Goal: Task Accomplishment & Management: Manage account settings

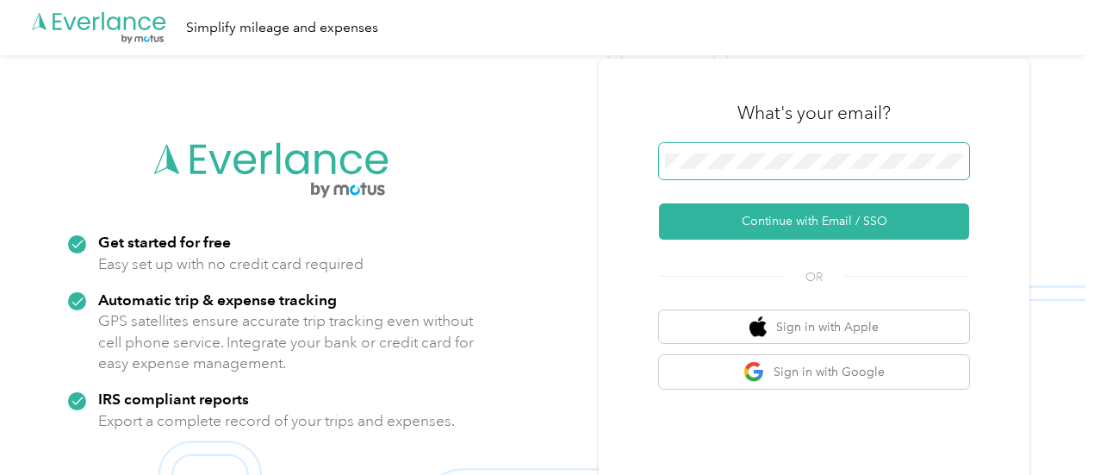
click at [816, 169] on span at bounding box center [814, 161] width 310 height 36
click at [840, 149] on span at bounding box center [814, 161] width 310 height 36
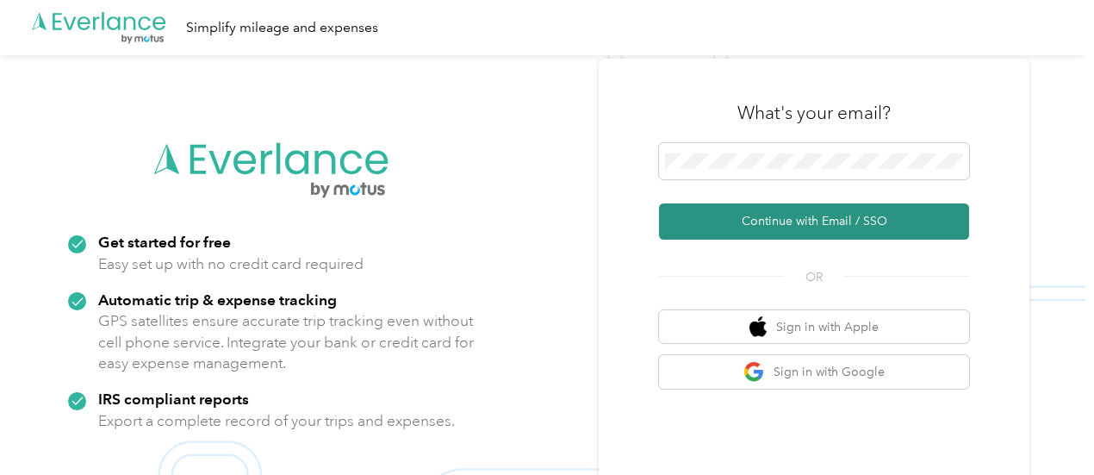
click at [822, 225] on button "Continue with Email / SSO" at bounding box center [814, 221] width 310 height 36
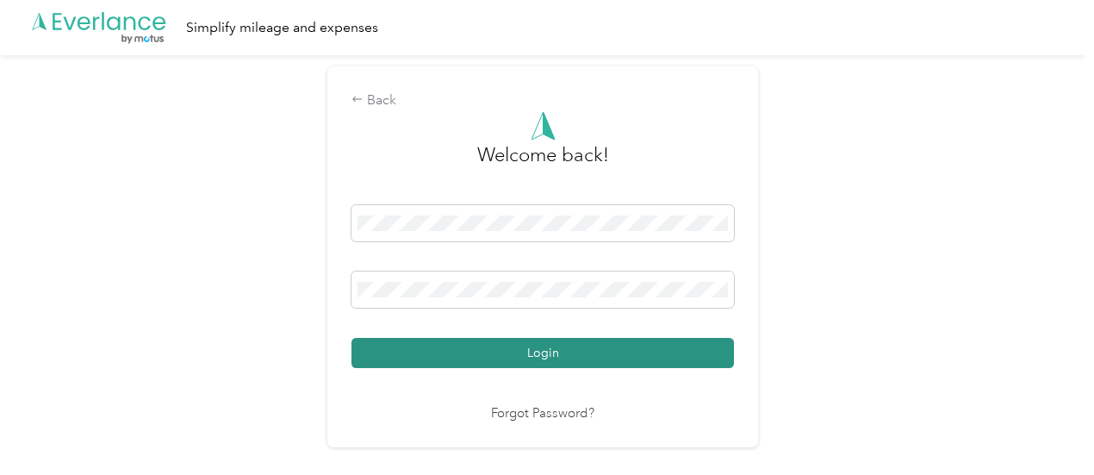
click at [512, 340] on button "Login" at bounding box center [543, 353] width 383 height 30
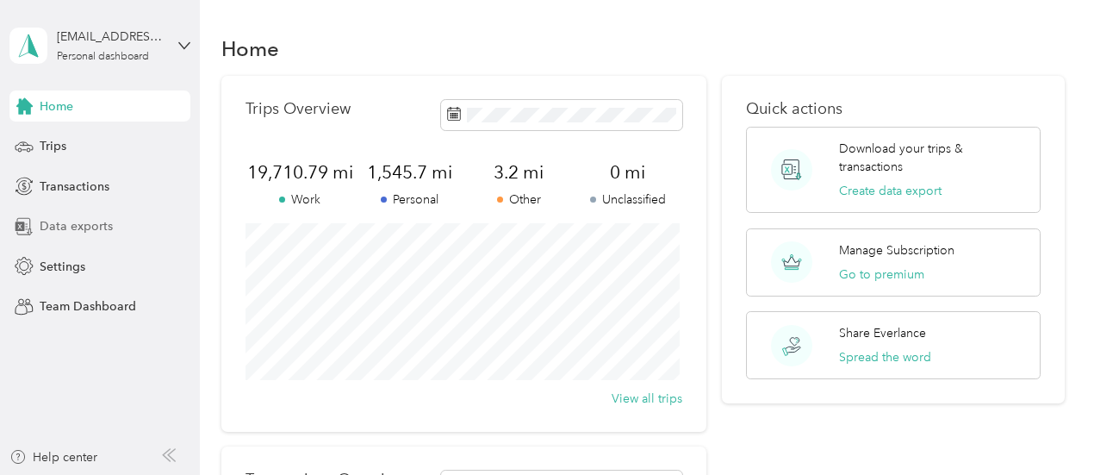
click at [84, 225] on span "Data exports" at bounding box center [76, 226] width 73 height 18
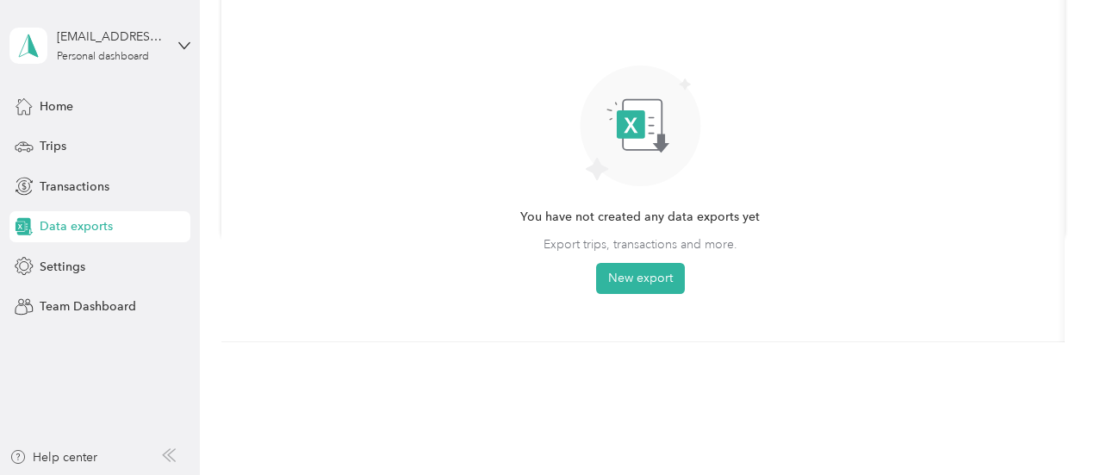
scroll to position [252, 0]
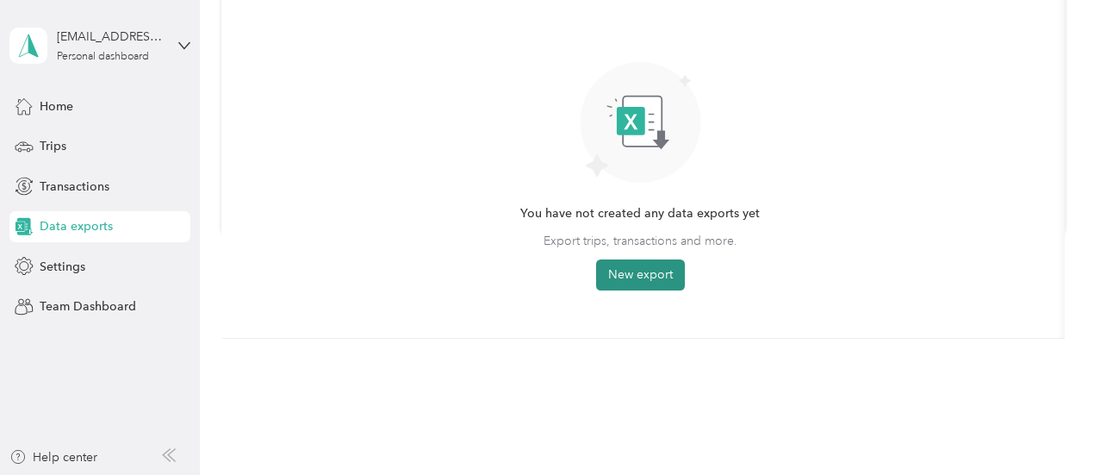
click at [665, 280] on button "New export" at bounding box center [640, 274] width 89 height 31
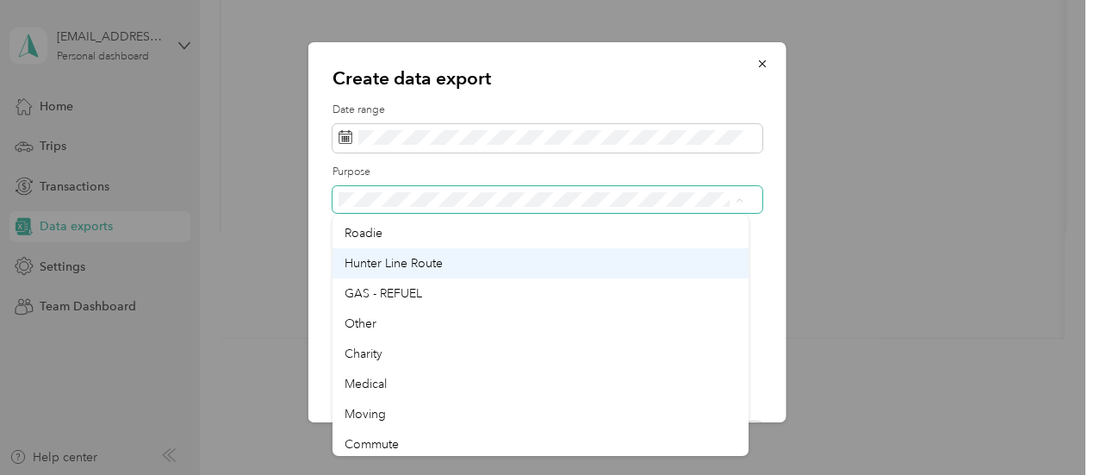
scroll to position [483, 0]
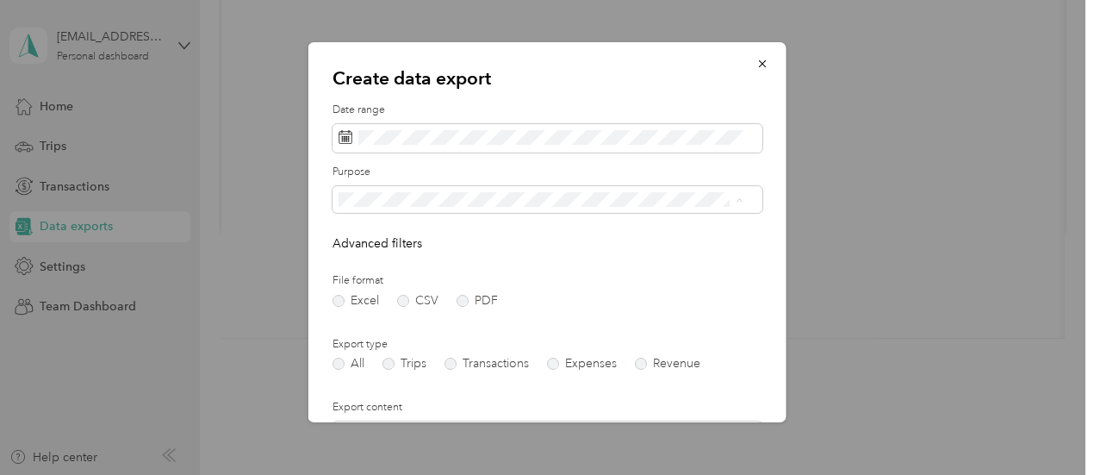
click at [418, 287] on span "GAS - REFUEL" at bounding box center [384, 290] width 78 height 15
click at [469, 302] on label "PDF" at bounding box center [477, 301] width 41 height 12
click at [556, 364] on label "Expenses" at bounding box center [582, 364] width 70 height 12
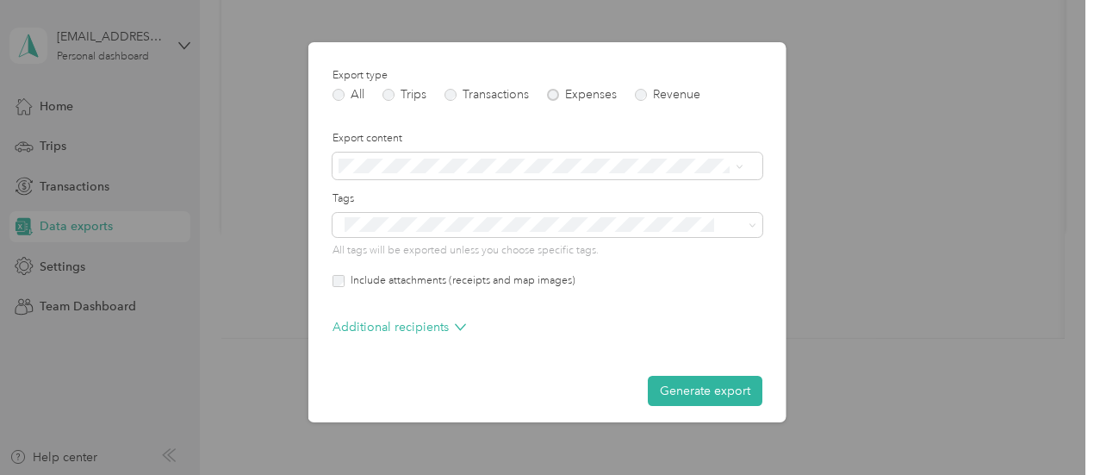
scroll to position [276, 0]
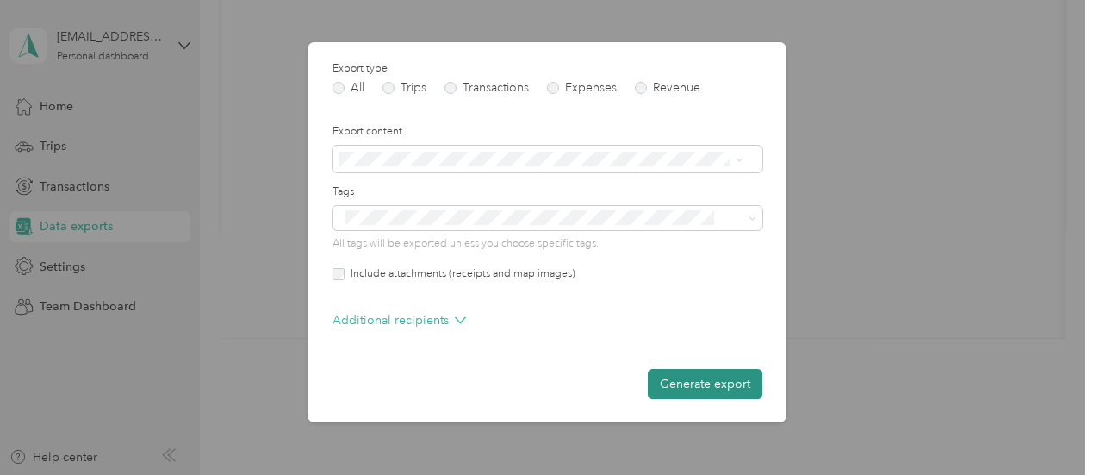
click at [719, 389] on button "Generate export" at bounding box center [705, 384] width 115 height 30
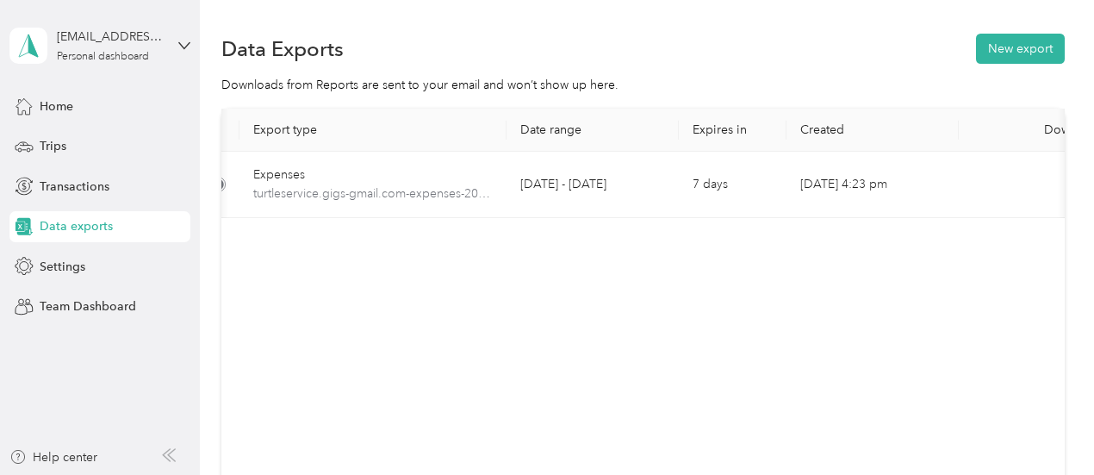
scroll to position [0, 97]
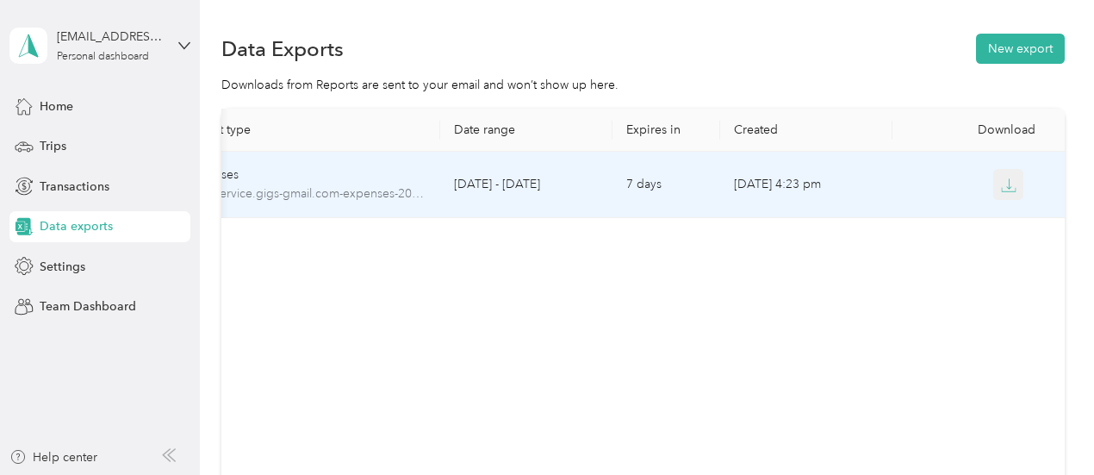
click at [1005, 190] on icon "button" at bounding box center [1009, 186] width 16 height 16
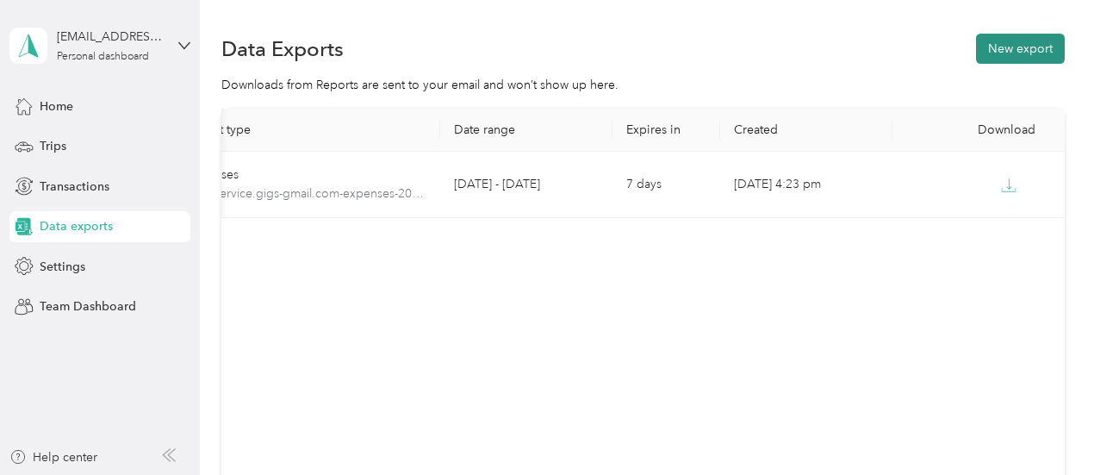
click at [1024, 53] on button "New export" at bounding box center [1020, 49] width 89 height 30
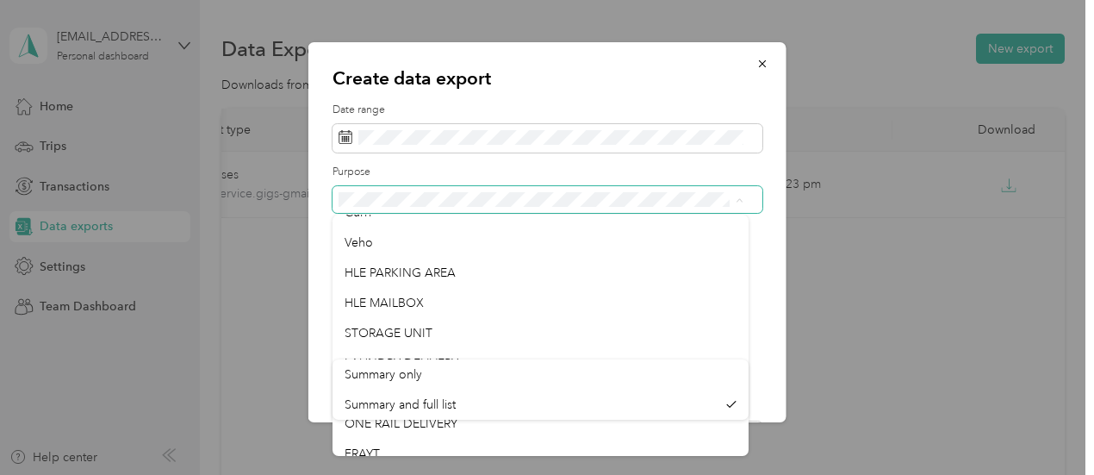
scroll to position [0, 0]
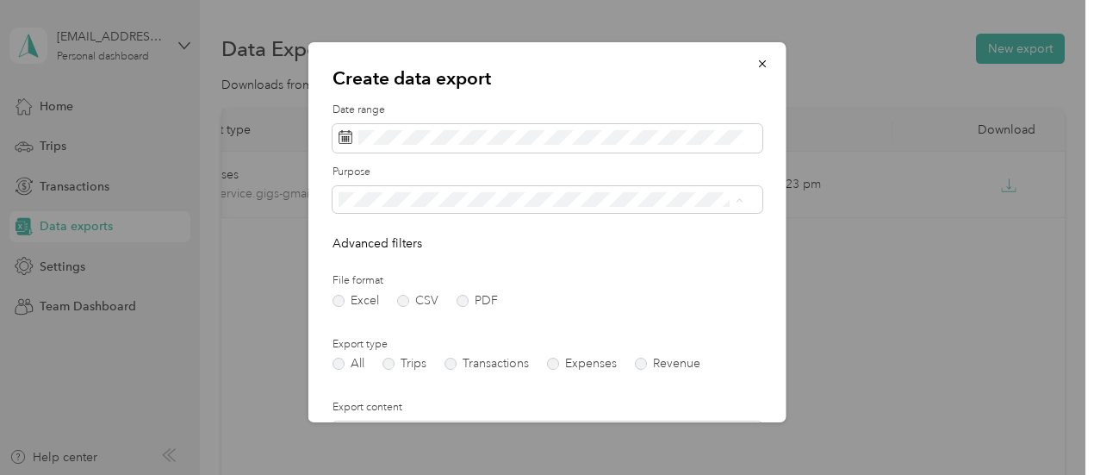
click at [501, 265] on li "Work" at bounding box center [541, 260] width 417 height 30
click at [462, 304] on label "PDF" at bounding box center [477, 301] width 41 height 12
click at [394, 372] on form "Date range Purpose Advanced filters File format Excel CSV PDF Export type All T…" at bounding box center [548, 389] width 430 height 572
click at [390, 368] on label "Trips" at bounding box center [405, 364] width 44 height 12
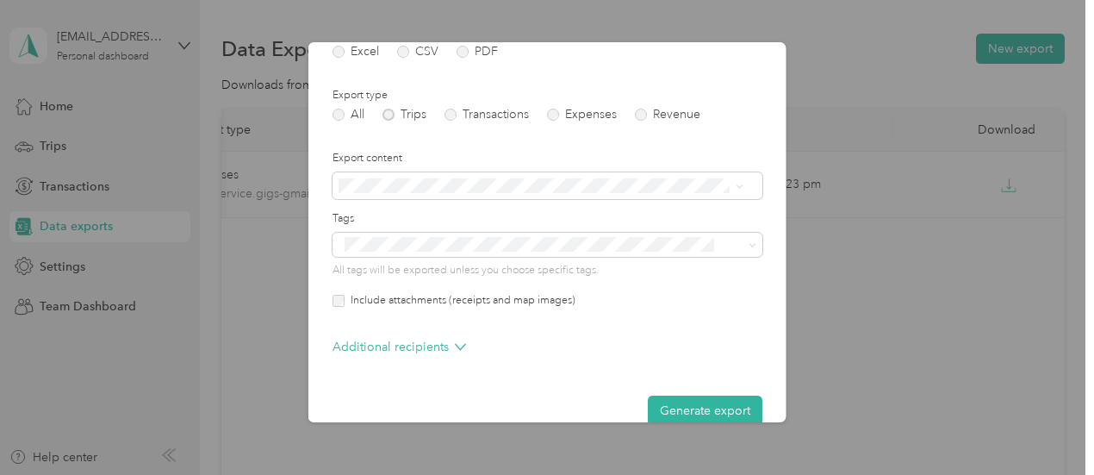
scroll to position [261, 0]
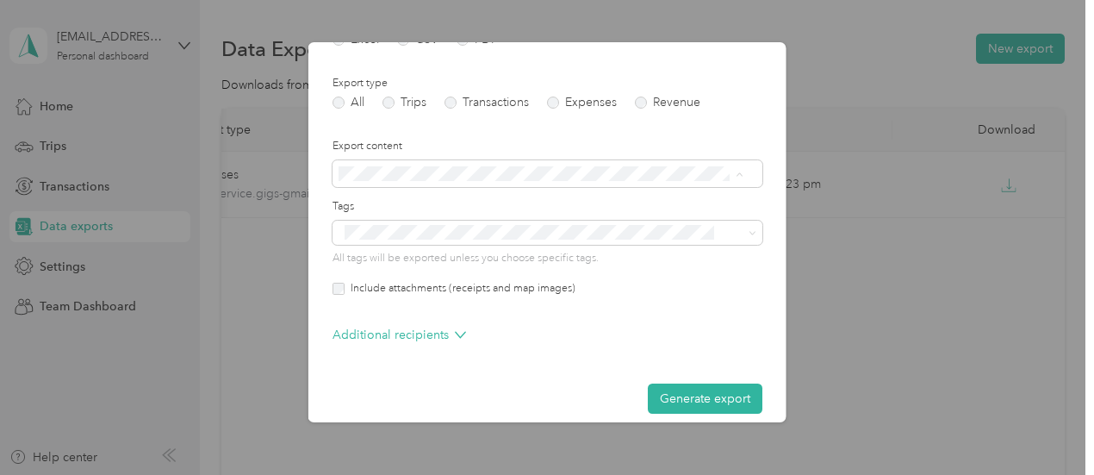
click at [607, 206] on div "Summary only" at bounding box center [541, 204] width 393 height 18
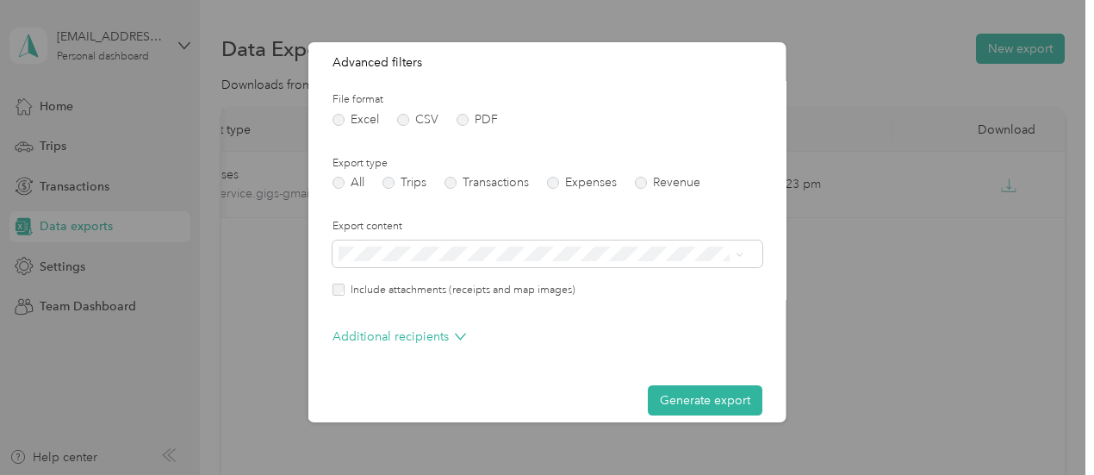
scroll to position [197, 0]
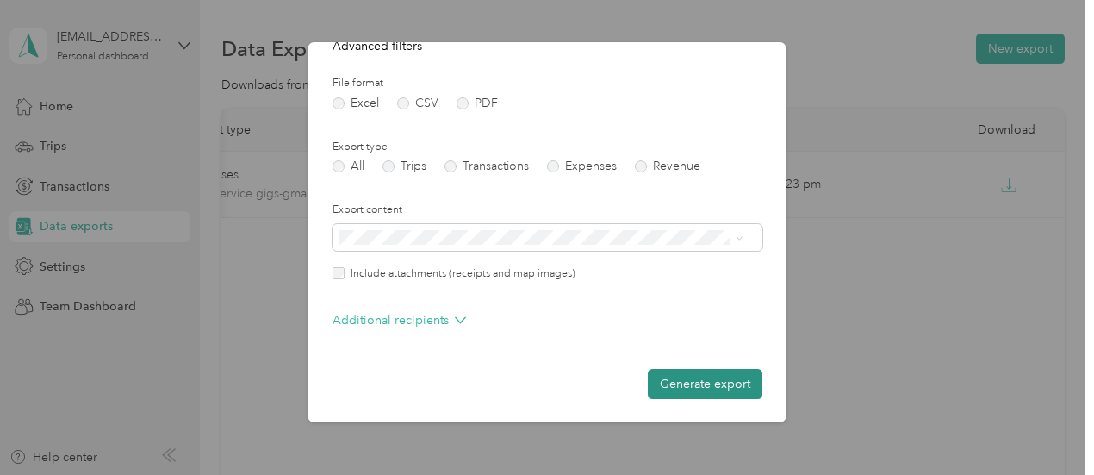
click at [691, 382] on button "Generate export" at bounding box center [705, 384] width 115 height 30
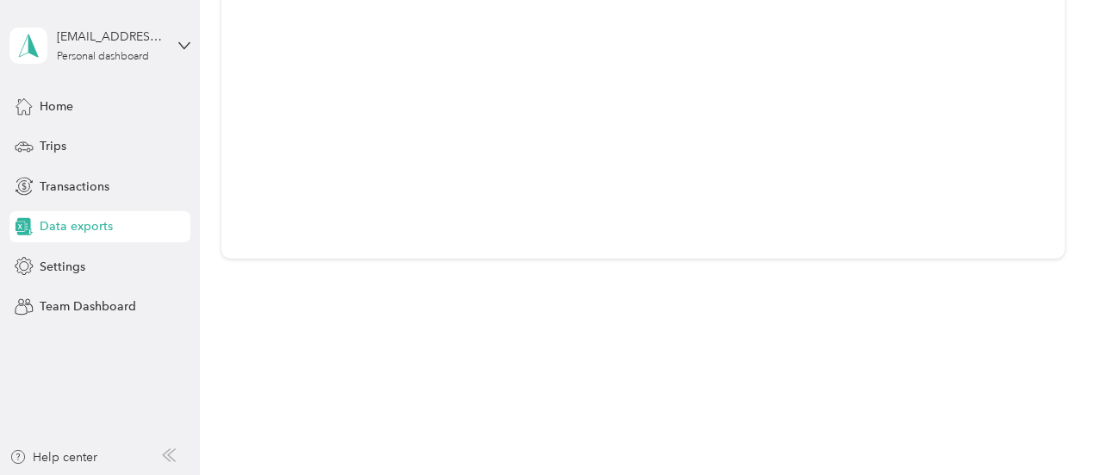
scroll to position [41, 0]
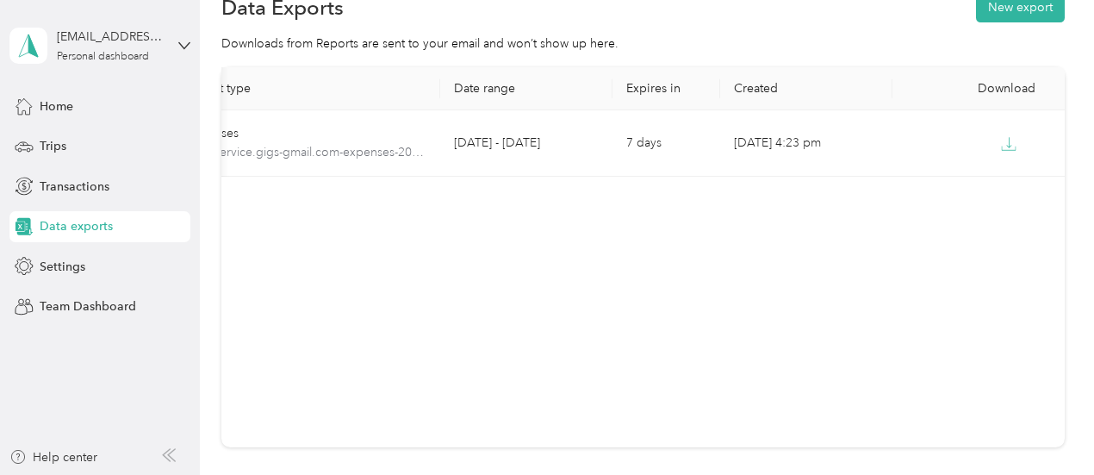
click at [828, 290] on div "Export type Date range Expires in Created Download Expenses turtleservice.gigs-…" at bounding box center [643, 257] width 844 height 380
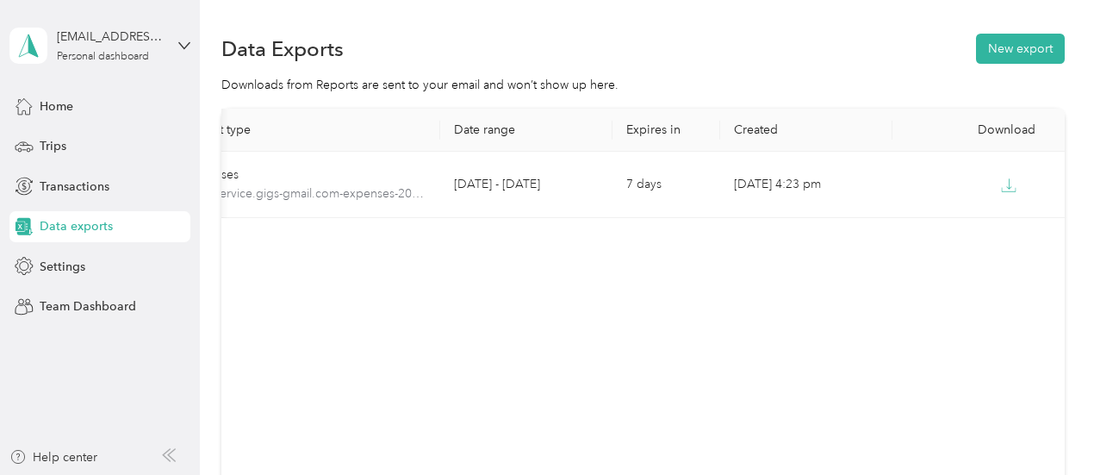
scroll to position [0, 0]
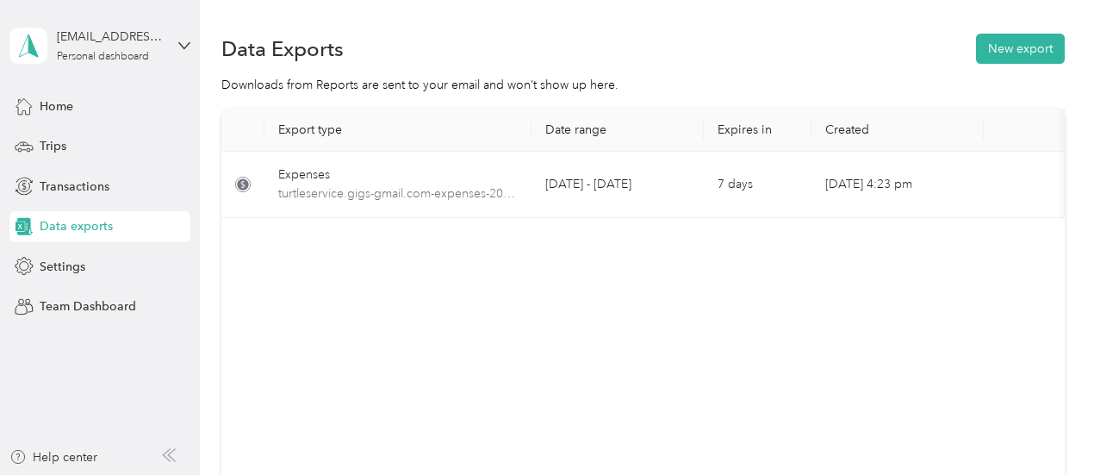
click at [76, 232] on span "Data exports" at bounding box center [76, 226] width 73 height 18
click at [41, 228] on span "Data exports" at bounding box center [76, 226] width 73 height 18
click at [61, 228] on span "Data exports" at bounding box center [76, 226] width 73 height 18
click at [967, 352] on div "Export type Date range Expires in Created Download Expenses turtleservice.gigs-…" at bounding box center [643, 299] width 844 height 380
click at [47, 122] on div "Home Trips Transactions Data exports Settings Team Dashboard" at bounding box center [99, 206] width 181 height 232
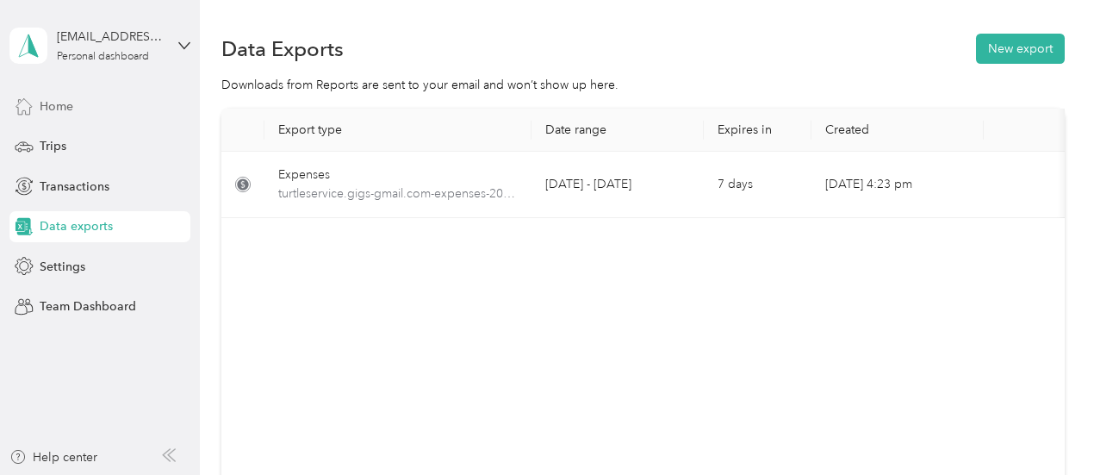
click at [50, 109] on span "Home" at bounding box center [57, 106] width 34 height 18
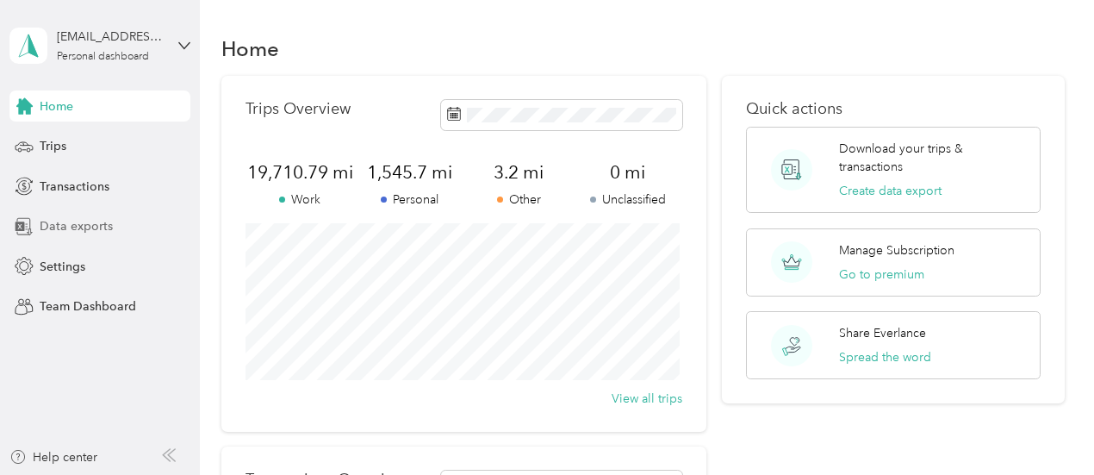
click at [84, 234] on span "Data exports" at bounding box center [76, 226] width 73 height 18
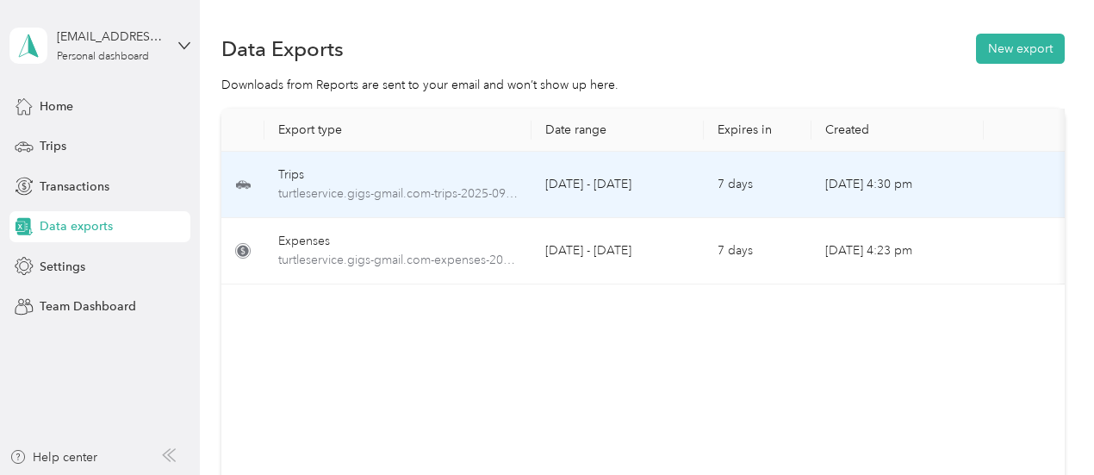
click at [574, 184] on td "[DATE] - [DATE]" at bounding box center [618, 185] width 172 height 66
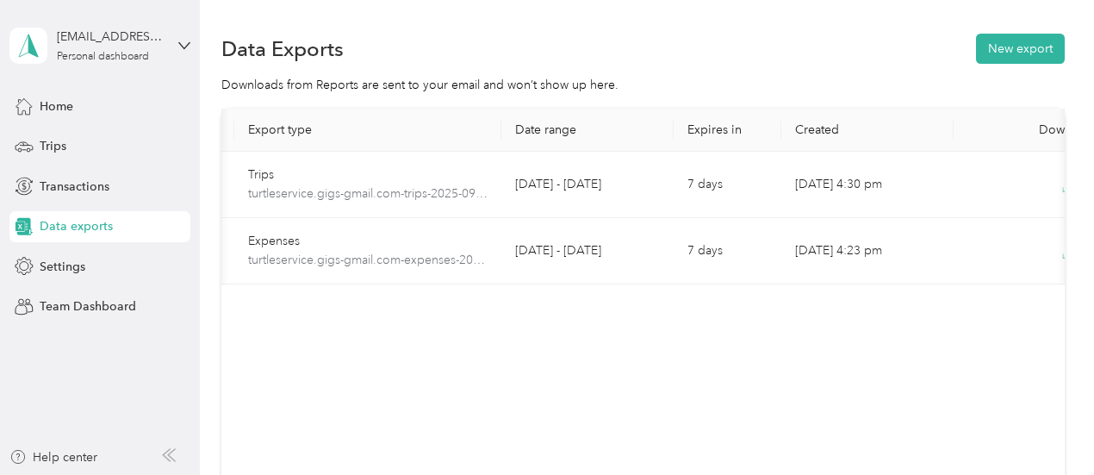
scroll to position [0, 97]
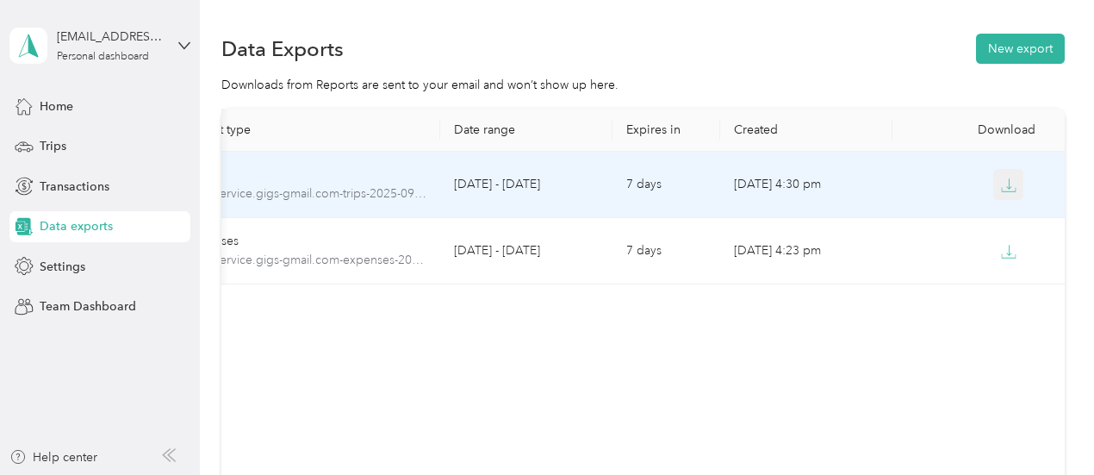
click at [1011, 182] on icon "button" at bounding box center [1009, 186] width 16 height 16
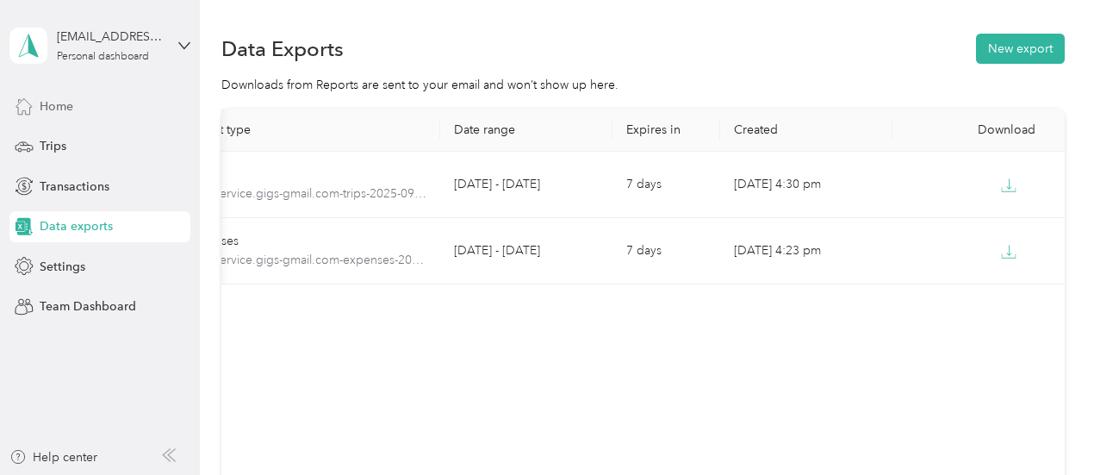
click at [95, 109] on div "Home" at bounding box center [99, 105] width 181 height 31
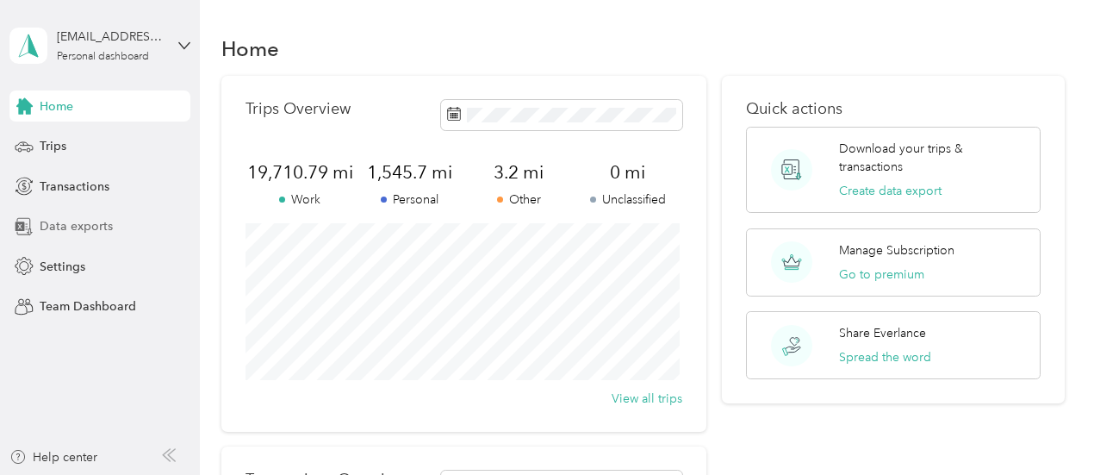
click at [66, 231] on span "Data exports" at bounding box center [76, 226] width 73 height 18
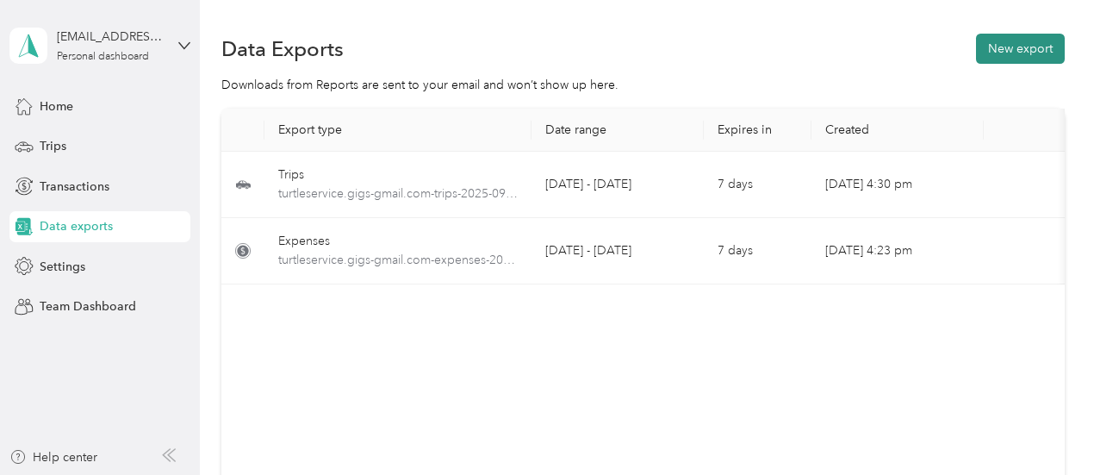
click at [1015, 55] on button "New export" at bounding box center [1020, 49] width 89 height 30
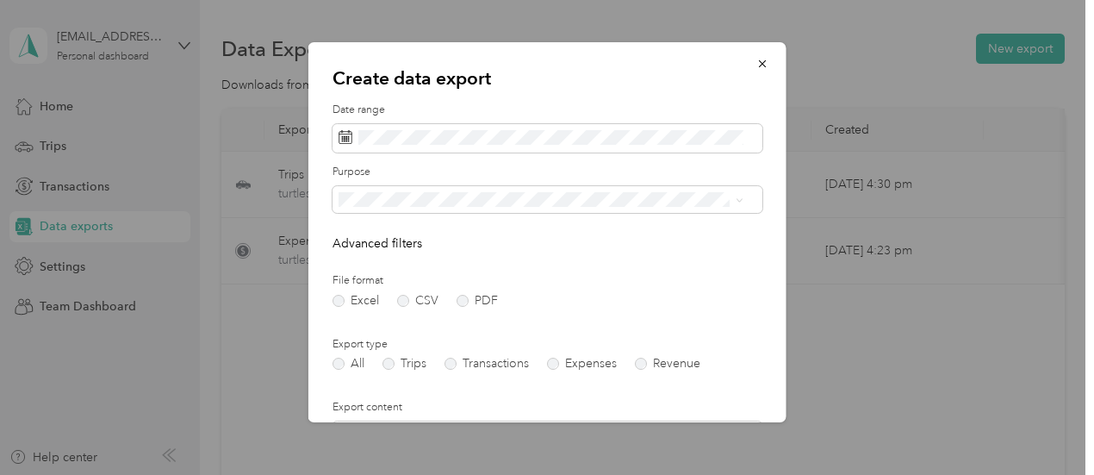
click at [374, 265] on ol "All Work Personal Expedite Curri Veho HLE PARKING AREA HLE MAILBOX STORAGE UNIT…" at bounding box center [541, 327] width 417 height 241
click at [358, 234] on li "All" at bounding box center [541, 224] width 417 height 30
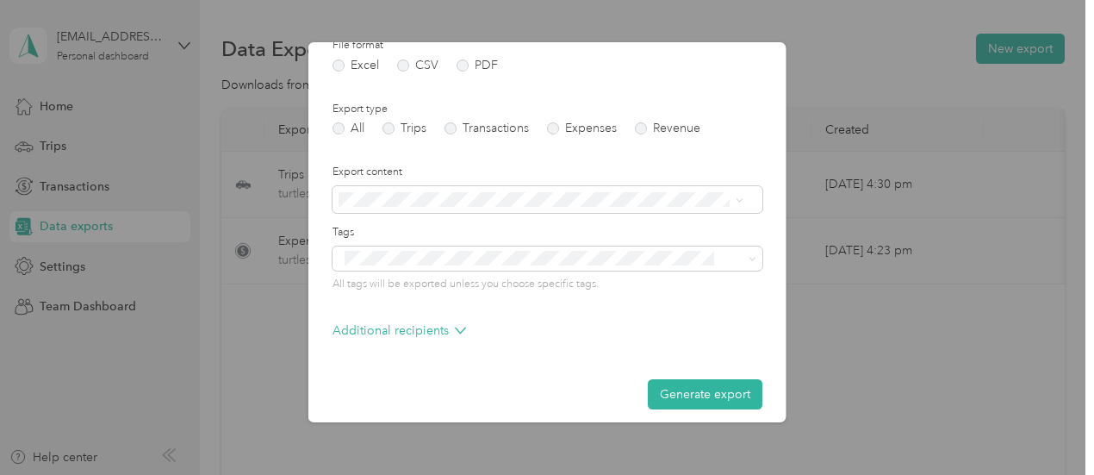
scroll to position [246, 0]
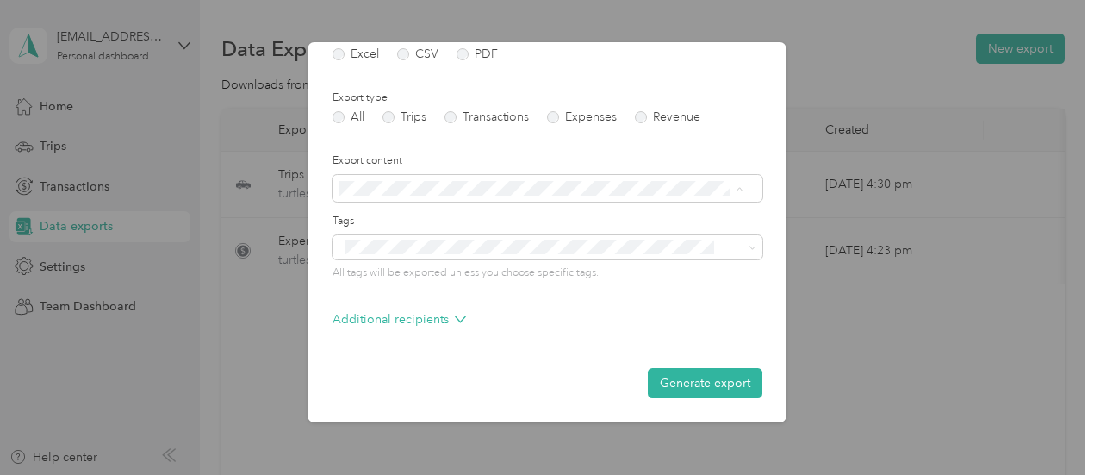
click at [526, 224] on li "Summary only" at bounding box center [541, 218] width 417 height 30
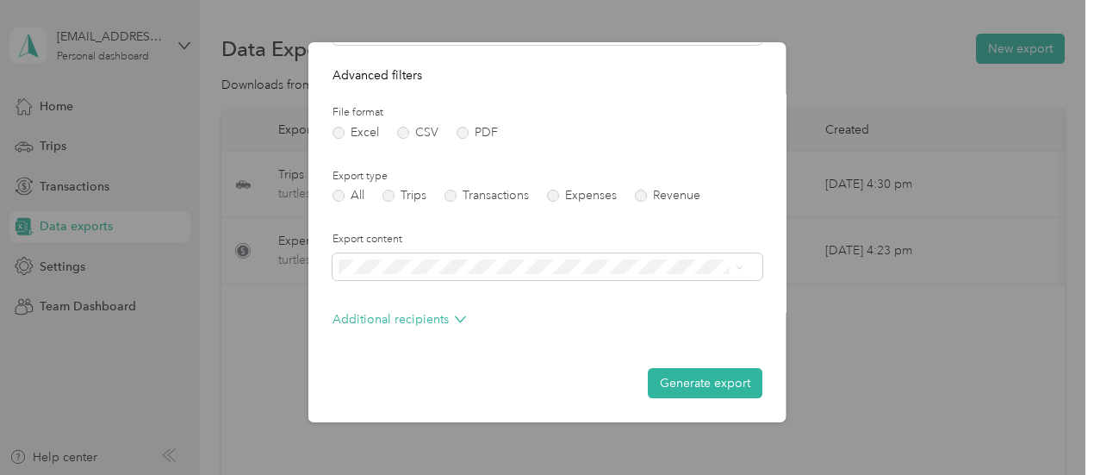
scroll to position [167, 0]
click at [458, 138] on label "PDF" at bounding box center [477, 134] width 41 height 12
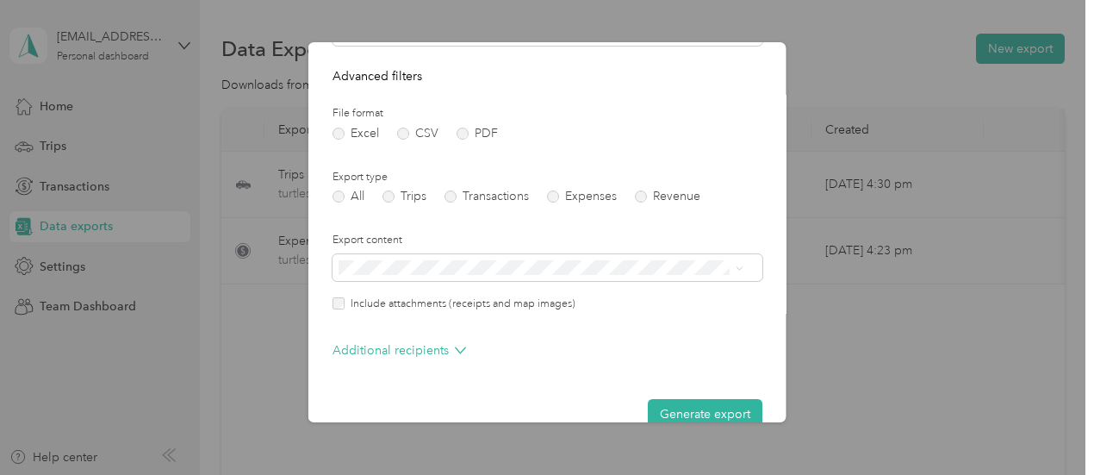
click at [644, 202] on form "Date range Purpose Advanced filters File format Excel CSV PDF Export type All T…" at bounding box center [548, 182] width 430 height 494
click at [639, 197] on label "Revenue" at bounding box center [667, 196] width 65 height 12
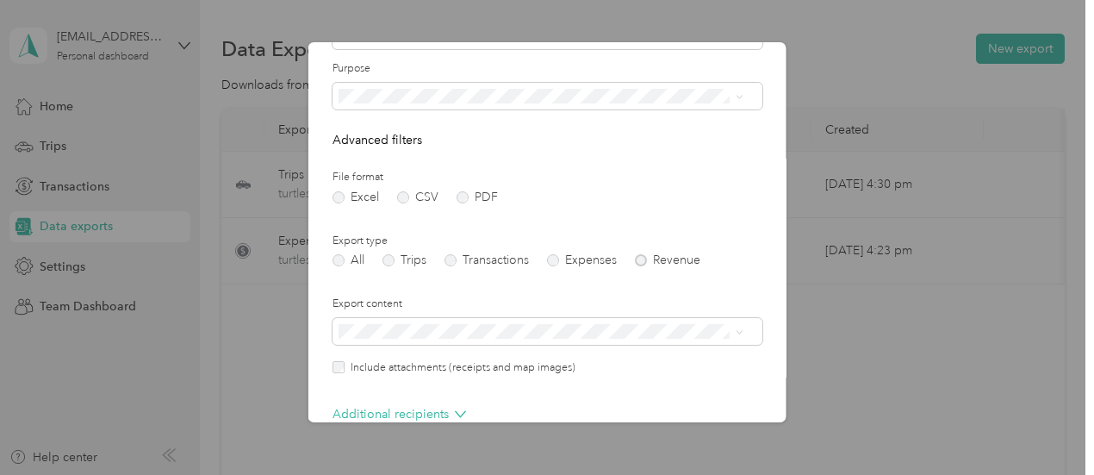
scroll to position [197, 0]
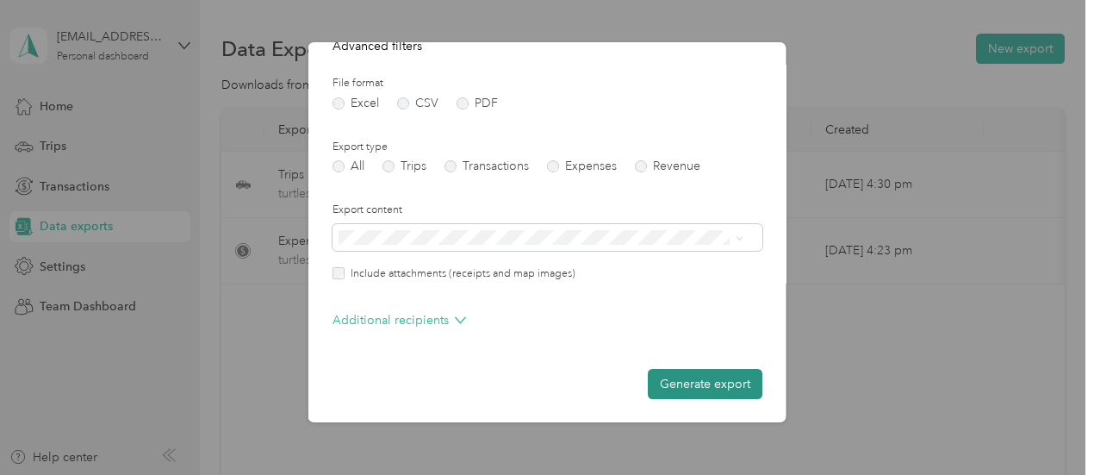
click at [670, 380] on button "Generate export" at bounding box center [705, 384] width 115 height 30
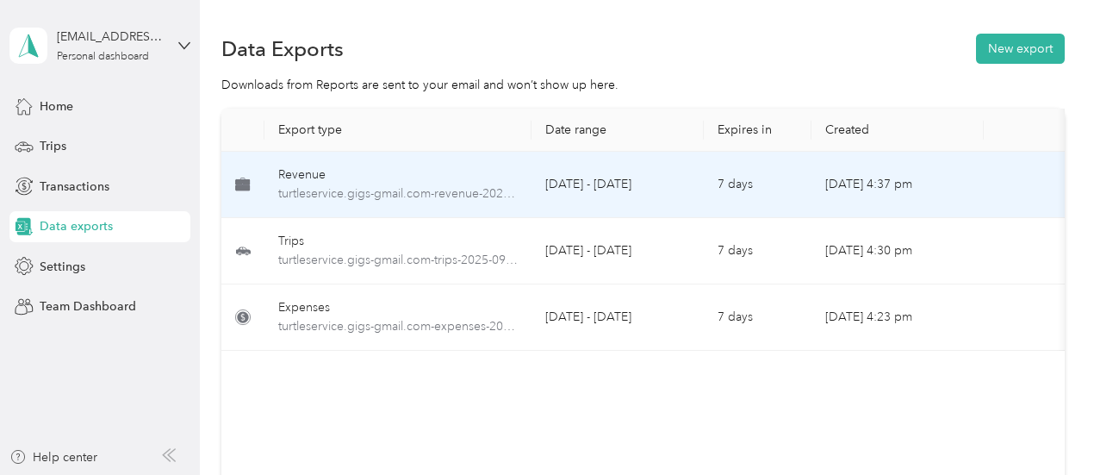
click at [526, 190] on td "Revenue turtleservice.gigs-gmail.com-revenue-2025-09-01-2025-09-30.pdf" at bounding box center [398, 185] width 267 height 66
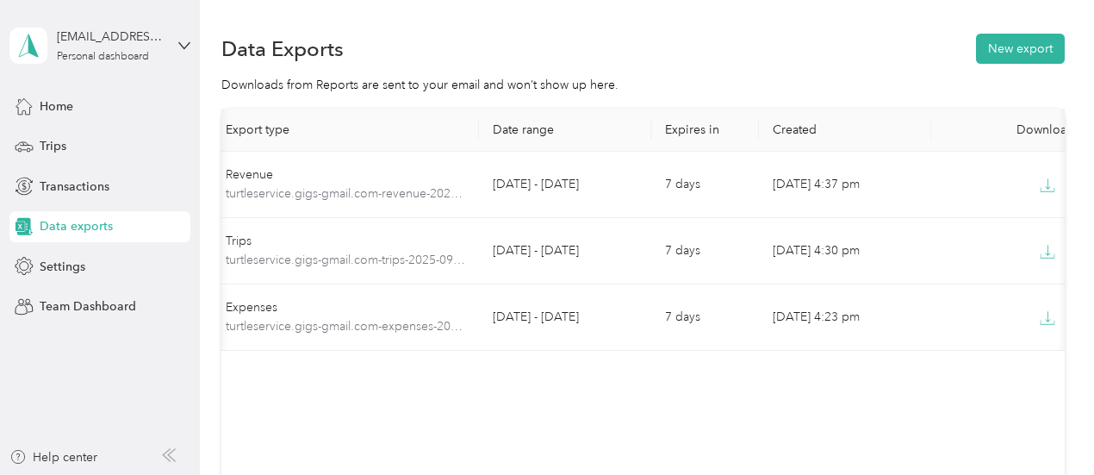
scroll to position [0, 97]
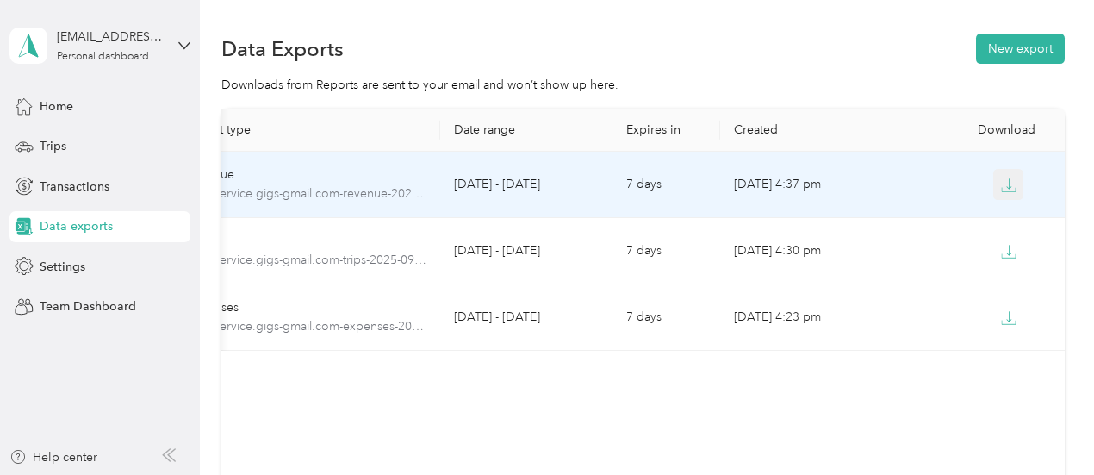
click at [1003, 193] on button "button" at bounding box center [1009, 184] width 31 height 31
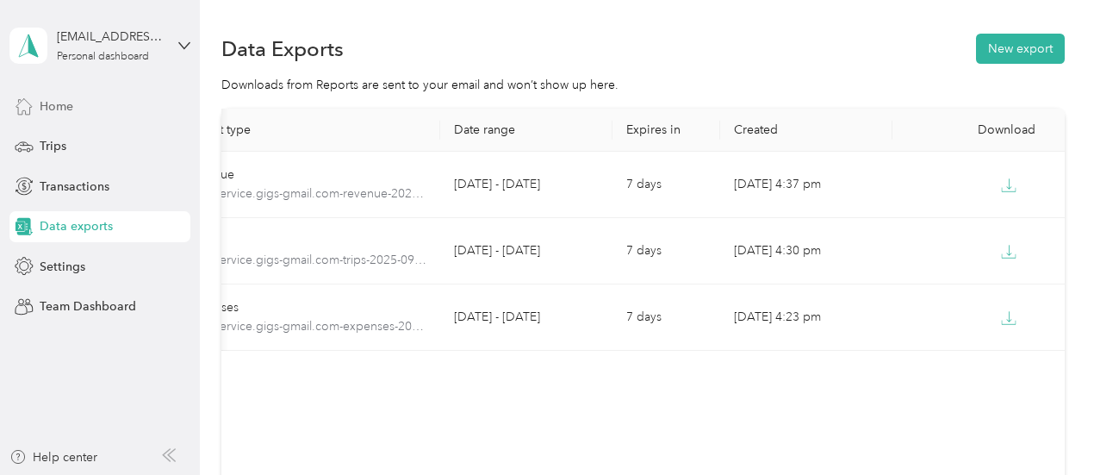
click at [65, 115] on span "Home" at bounding box center [57, 106] width 34 height 18
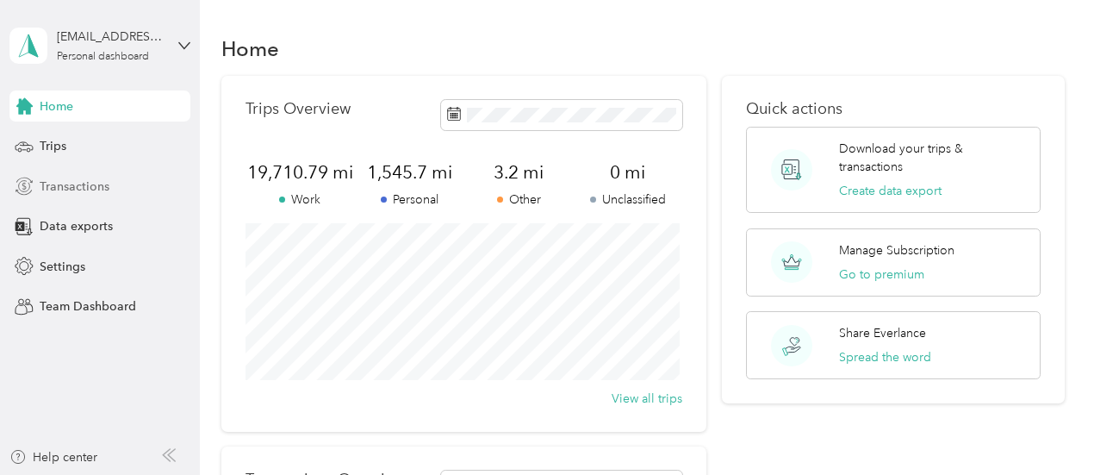
click at [62, 192] on span "Transactions" at bounding box center [75, 187] width 70 height 18
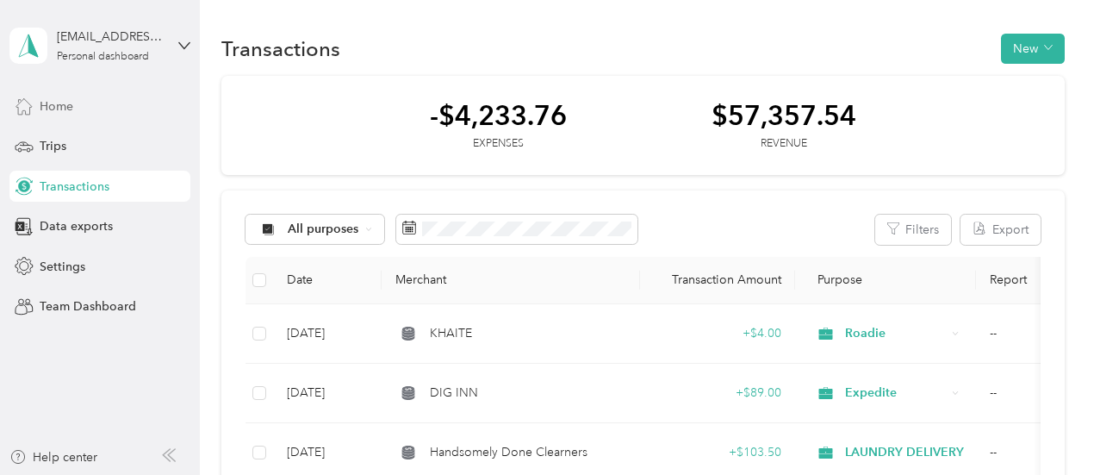
click at [56, 109] on span "Home" at bounding box center [57, 106] width 34 height 18
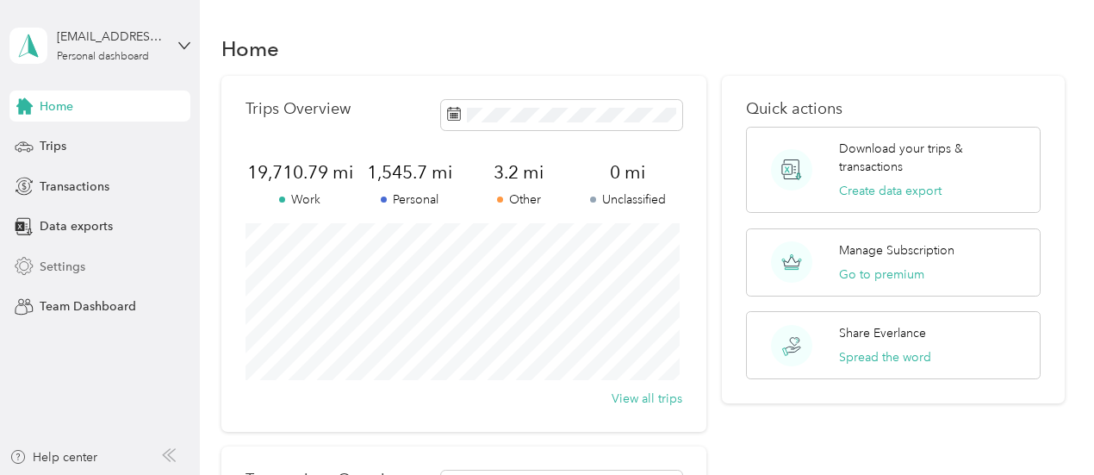
click at [55, 262] on span "Settings" at bounding box center [63, 267] width 46 height 18
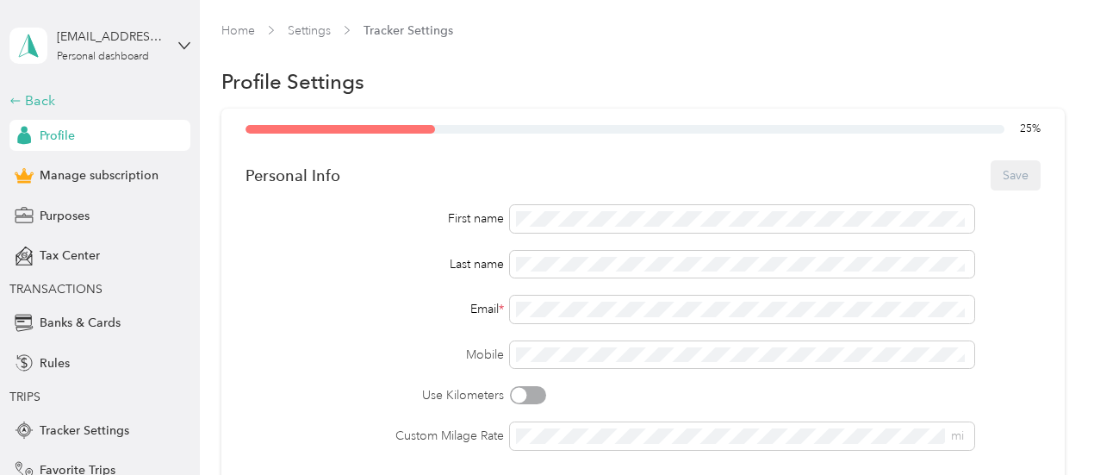
click at [38, 104] on div "Back" at bounding box center [95, 100] width 172 height 21
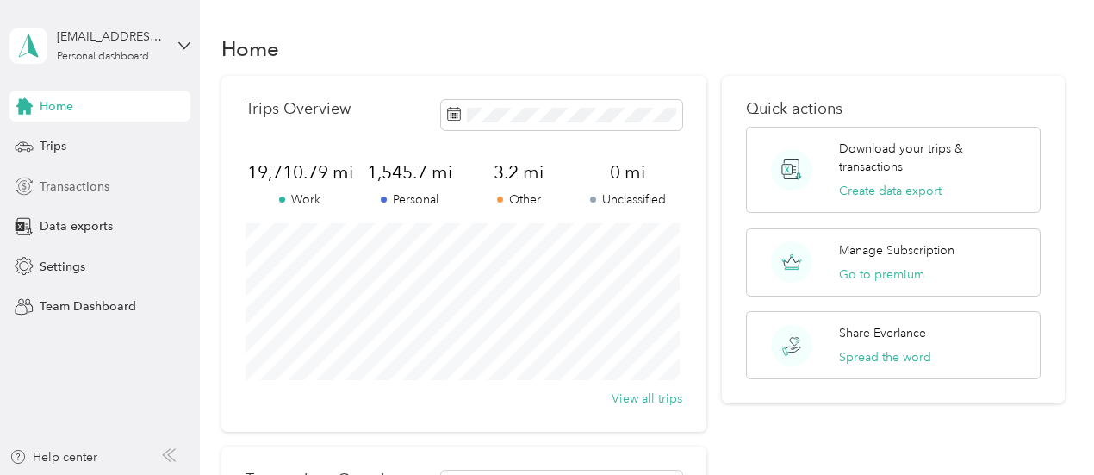
click at [90, 199] on div "Transactions" at bounding box center [99, 186] width 181 height 31
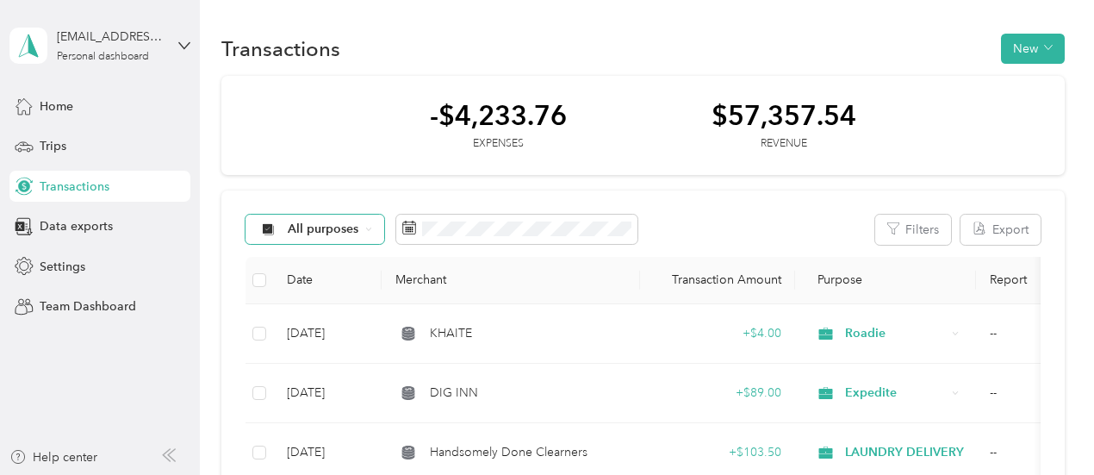
click at [372, 234] on div "All purposes" at bounding box center [316, 229] width 140 height 29
click at [305, 314] on span "Work" at bounding box center [370, 317] width 163 height 18
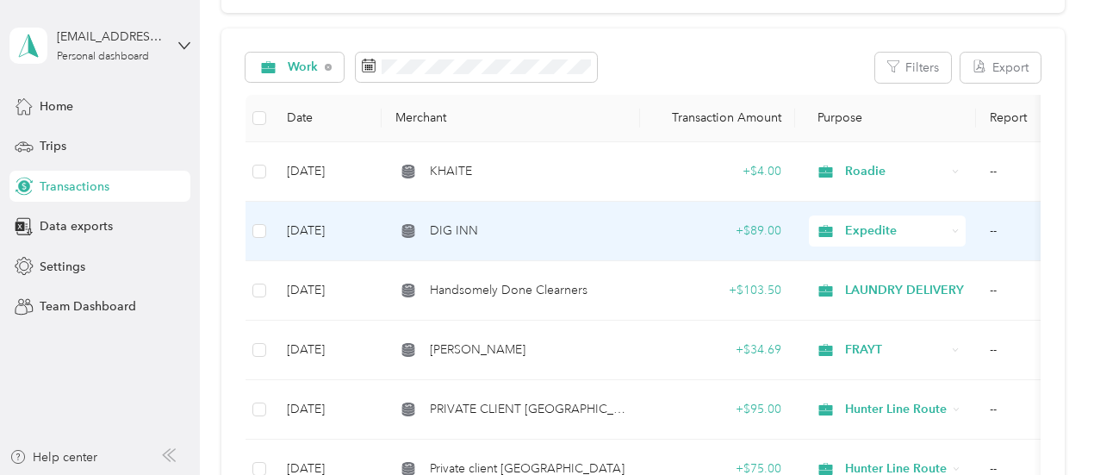
scroll to position [172, 0]
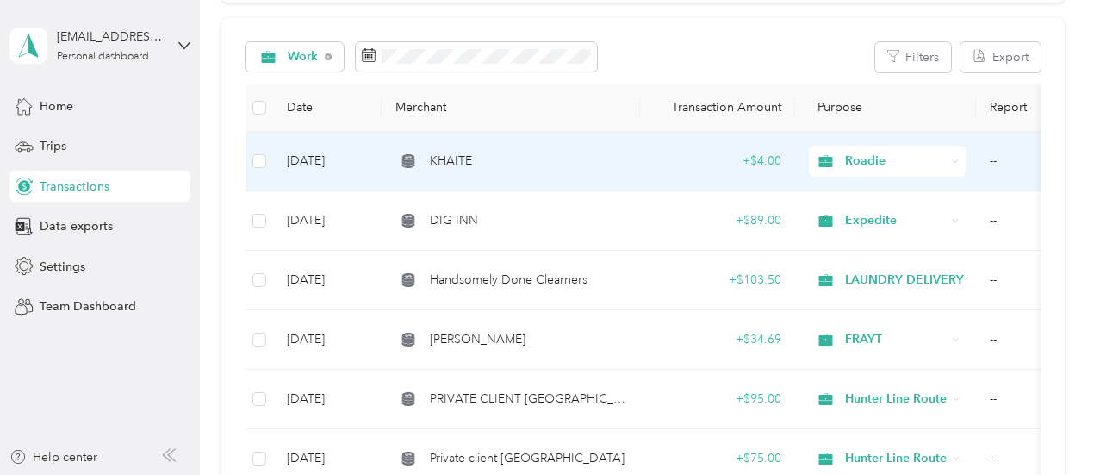
click at [877, 159] on span "Roadie" at bounding box center [895, 161] width 101 height 19
click at [869, 189] on span "Work" at bounding box center [933, 193] width 163 height 18
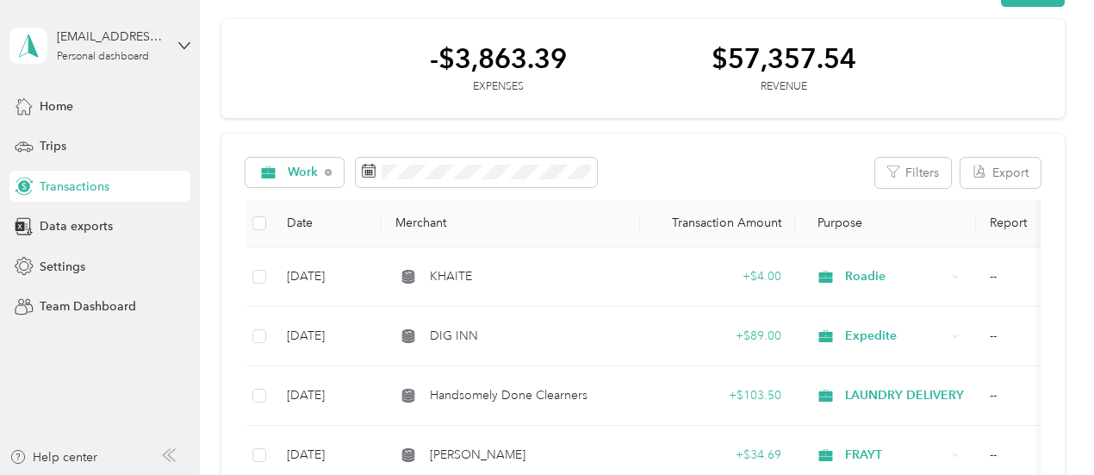
scroll to position [0, 0]
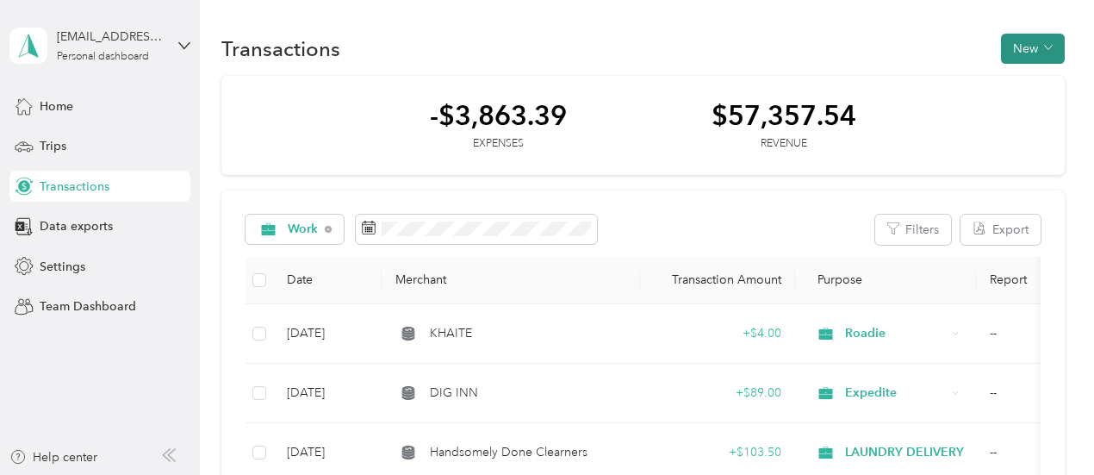
click at [1046, 55] on button "New" at bounding box center [1033, 49] width 64 height 30
click at [1021, 116] on span "Revenue" at bounding box center [1023, 112] width 47 height 18
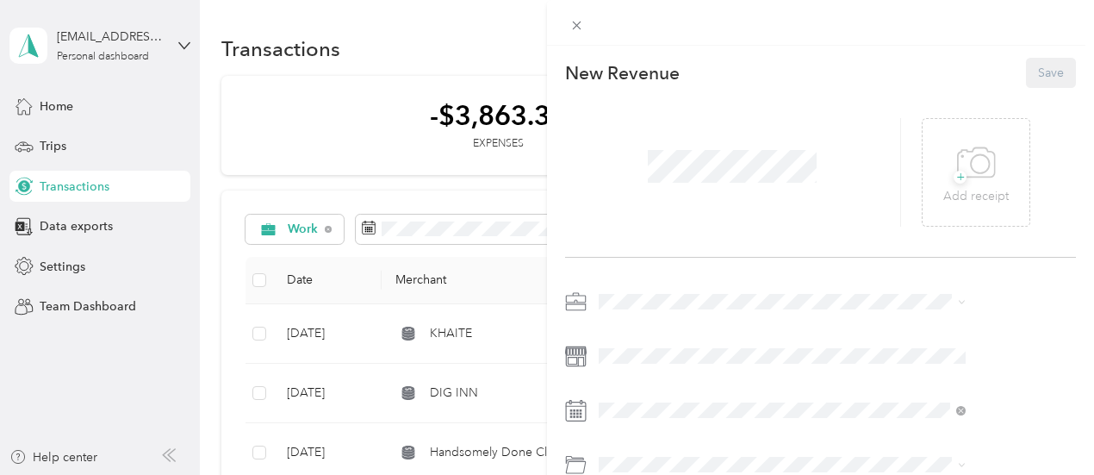
scroll to position [148, 0]
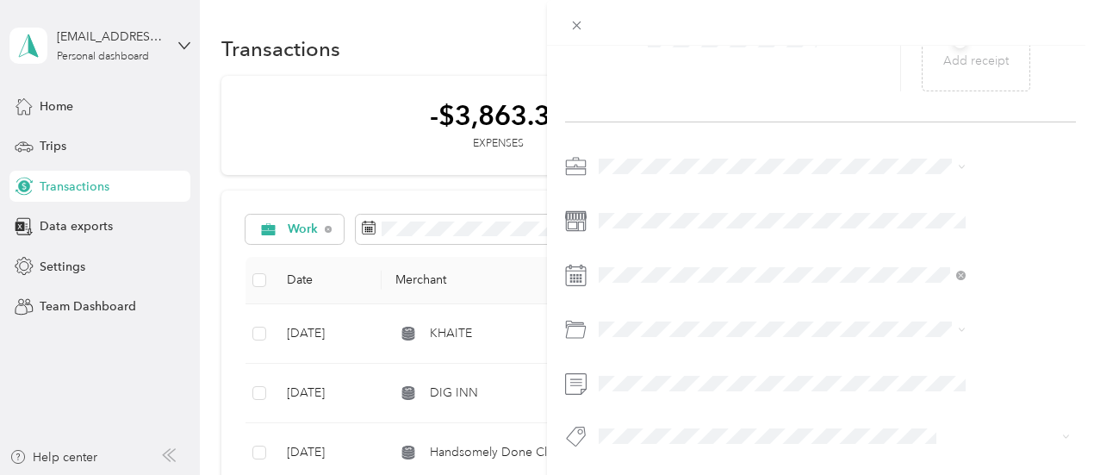
click at [966, 163] on icon at bounding box center [962, 167] width 8 height 8
click at [862, 190] on li "Work" at bounding box center [873, 183] width 379 height 30
click at [718, 73] on div at bounding box center [733, 37] width 336 height 109
click at [584, 25] on icon at bounding box center [577, 25] width 15 height 15
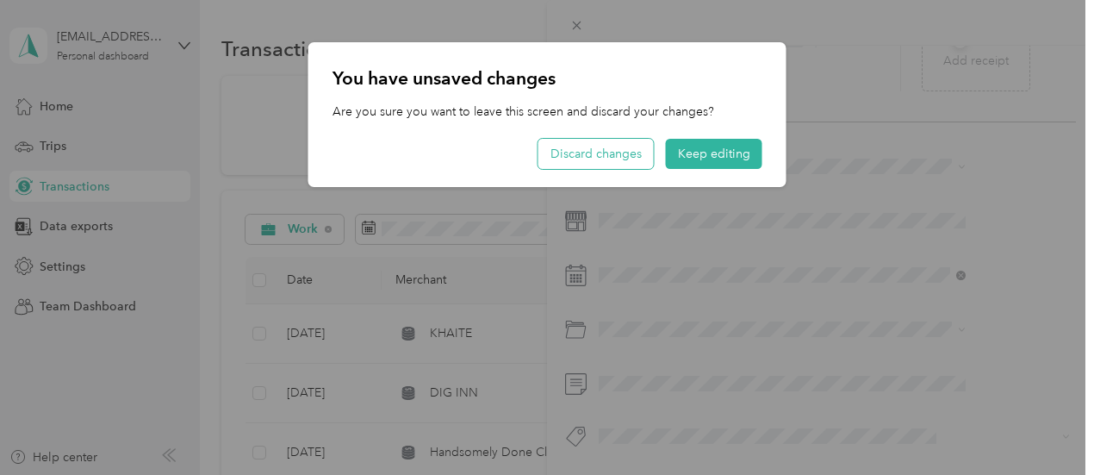
click at [639, 159] on button "Discard changes" at bounding box center [596, 154] width 115 height 30
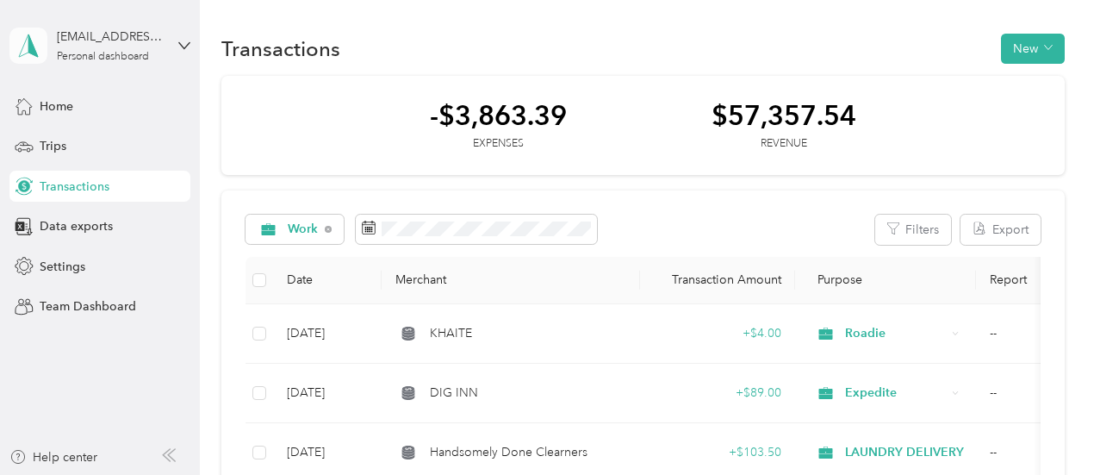
click at [31, 48] on polygon at bounding box center [32, 45] width 9 height 22
click at [143, 413] on aside "[EMAIL_ADDRESS][DOMAIN_NAME] Personal dashboard Home Trips Transactions Data ex…" at bounding box center [100, 237] width 200 height 475
click at [71, 105] on span "Home" at bounding box center [57, 106] width 34 height 18
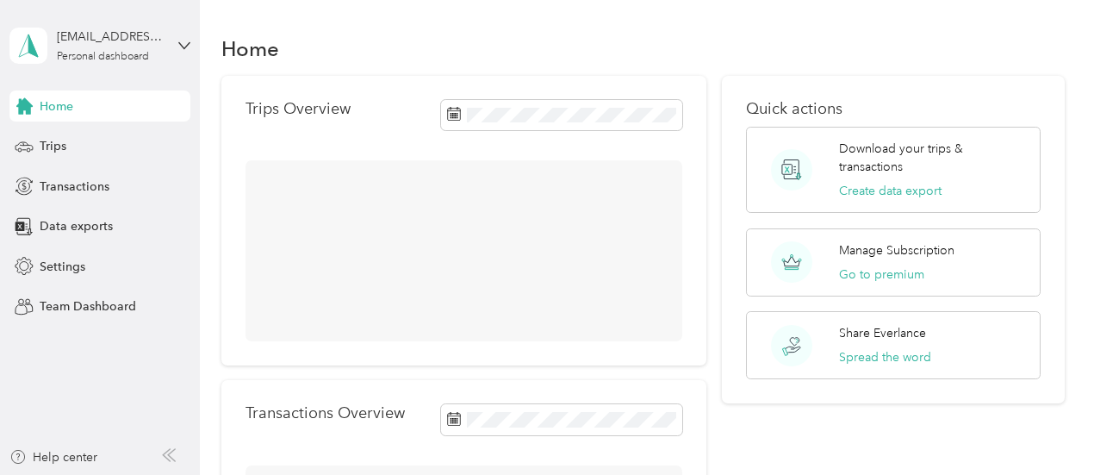
click at [45, 105] on span "Home" at bounding box center [57, 106] width 34 height 18
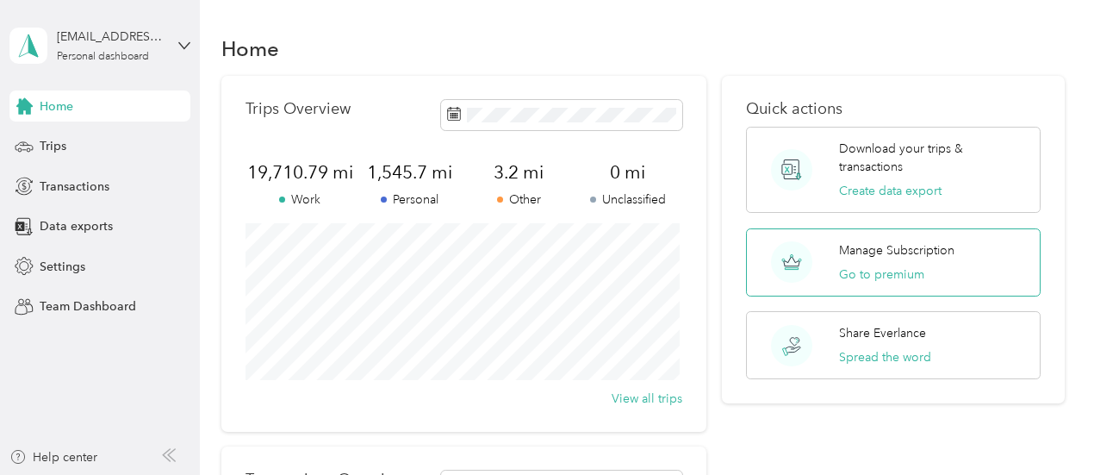
click at [989, 259] on div "Manage Subscription Go to premium" at bounding box center [893, 262] width 295 height 68
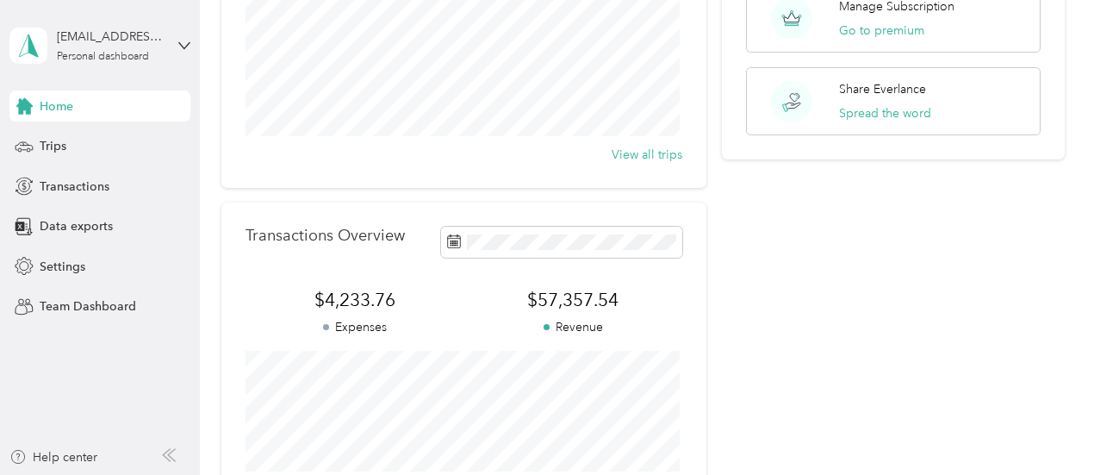
scroll to position [212, 0]
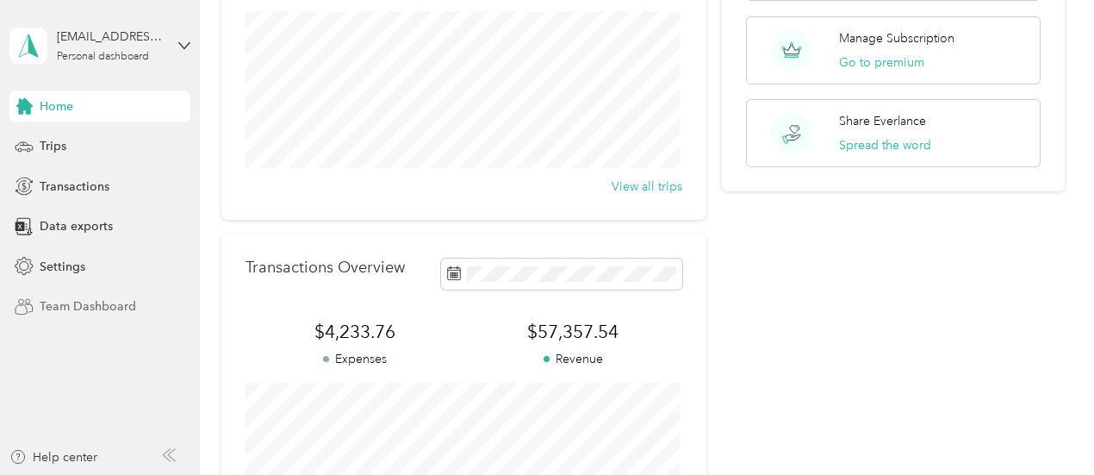
click at [78, 312] on span "Team Dashboard" at bounding box center [88, 306] width 97 height 18
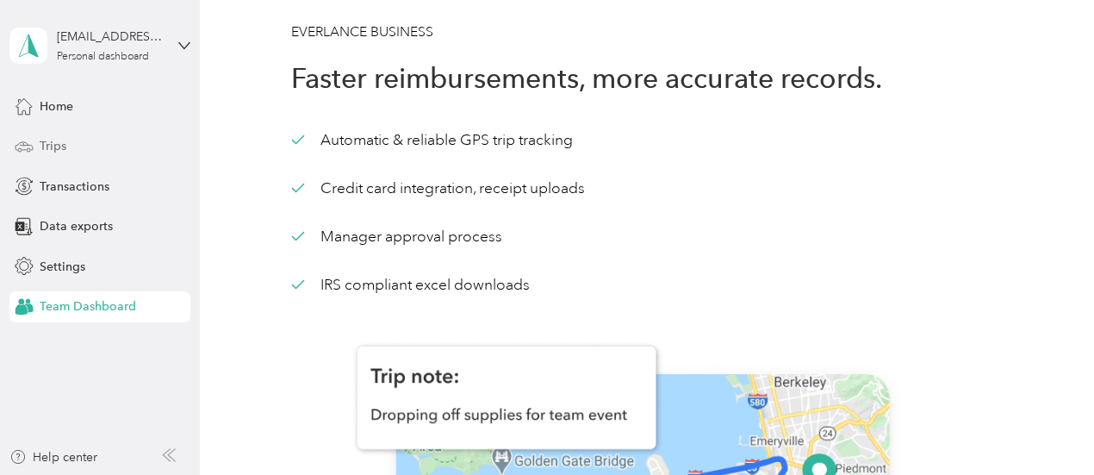
click at [45, 150] on span "Trips" at bounding box center [53, 146] width 27 height 18
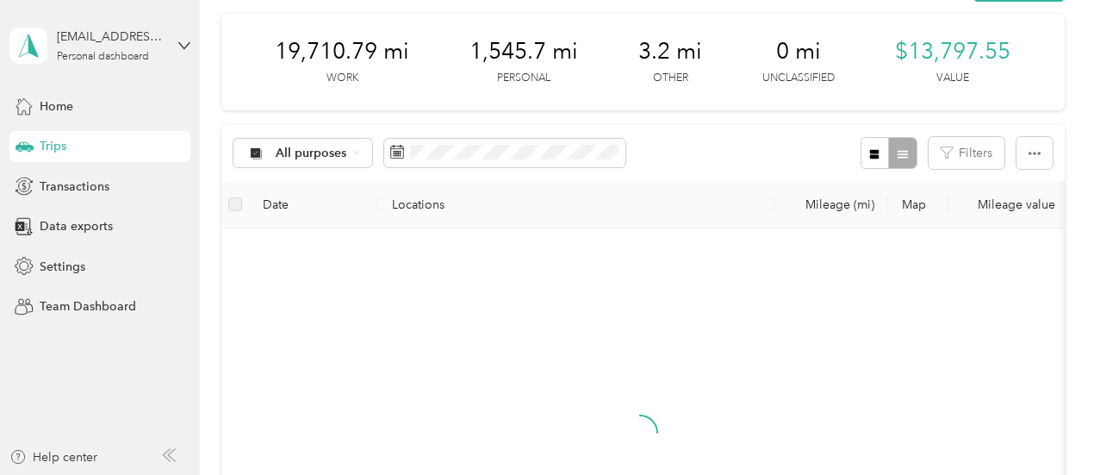
scroll to position [86, 0]
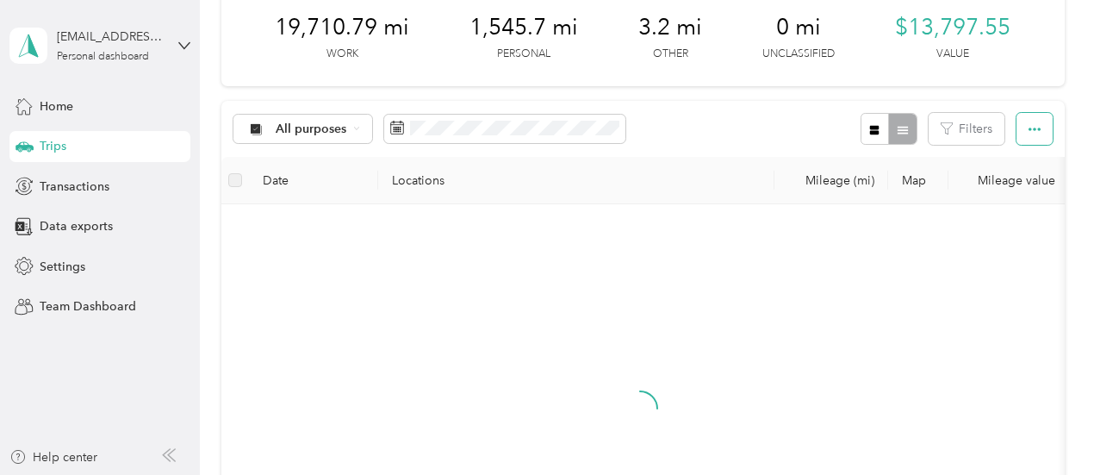
click at [1033, 145] on button "button" at bounding box center [1035, 129] width 36 height 32
click at [1075, 215] on div "Trips New trip 19,710.79 mi Work 1,545.7 mi Personal 3.2 mi Other 0 mi Unclassi…" at bounding box center [643, 386] width 886 height 944
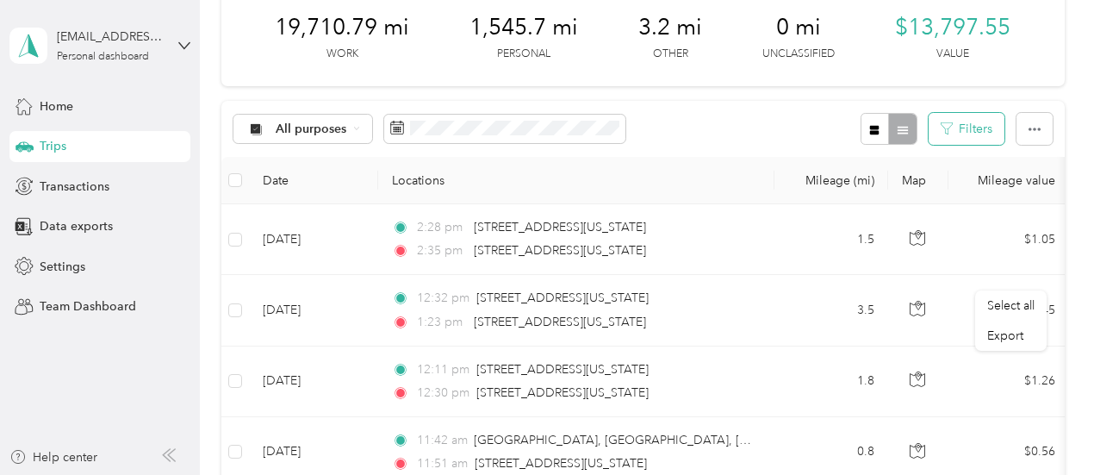
click at [970, 145] on button "Filters" at bounding box center [967, 129] width 76 height 32
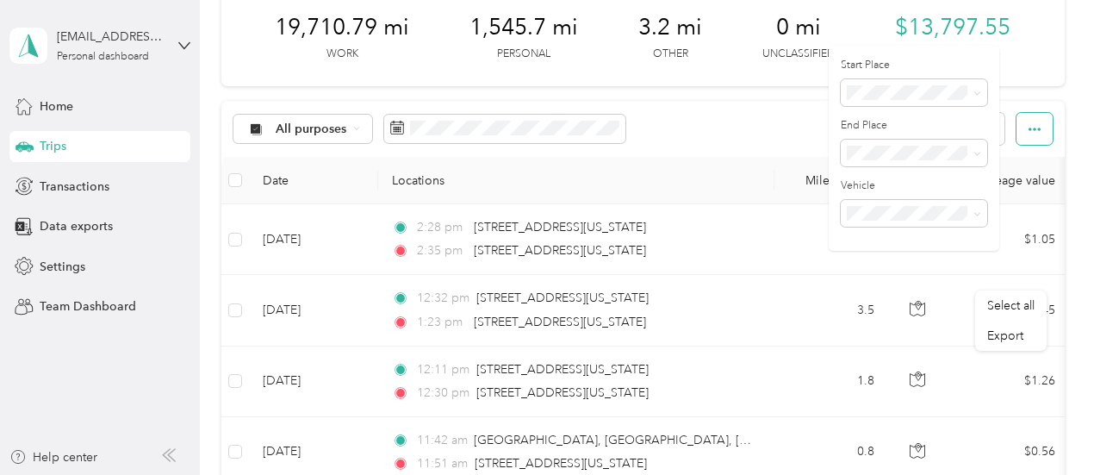
click at [1036, 135] on icon "button" at bounding box center [1035, 129] width 12 height 12
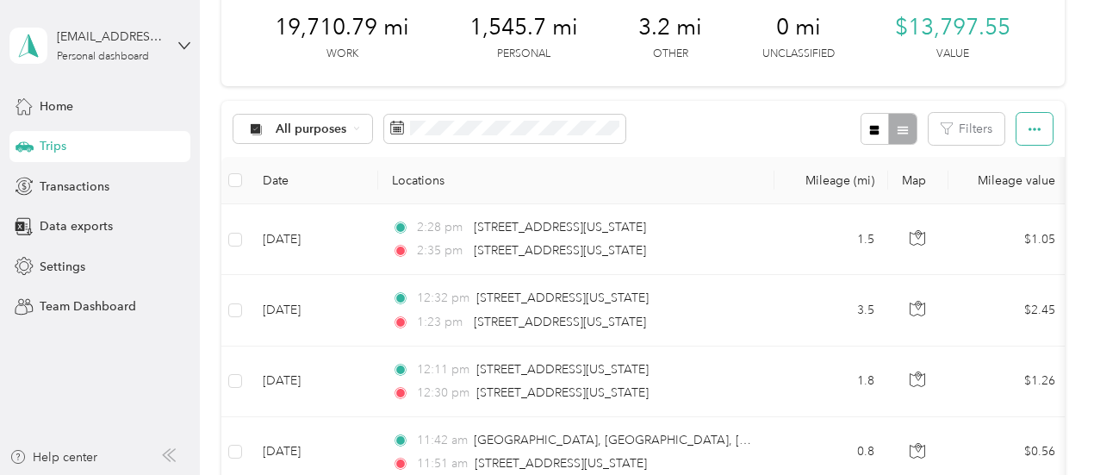
click at [1036, 135] on icon "button" at bounding box center [1035, 129] width 12 height 12
click at [369, 144] on div "All purposes" at bounding box center [304, 129] width 140 height 29
click at [302, 97] on li "Work" at bounding box center [343, 89] width 218 height 30
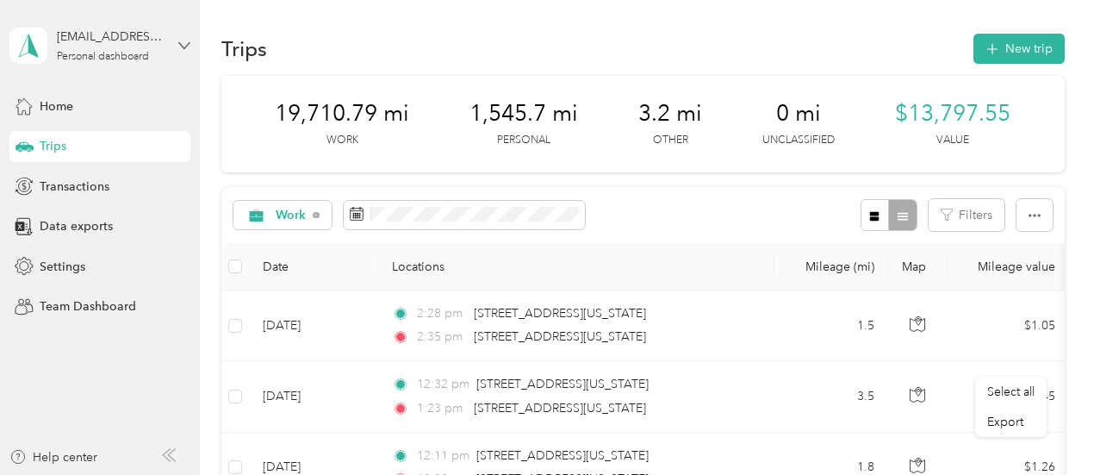
click at [182, 48] on icon at bounding box center [184, 46] width 12 height 12
click at [991, 172] on div "19,710.79 mi Work 1,545.7 mi Personal 3.2 mi Other 0 mi Unclassified $13,797.55…" at bounding box center [643, 124] width 844 height 97
click at [1028, 231] on button "button" at bounding box center [1035, 215] width 36 height 32
click at [1033, 221] on icon "button" at bounding box center [1035, 215] width 12 height 12
click at [37, 458] on div "Help center" at bounding box center [53, 457] width 88 height 18
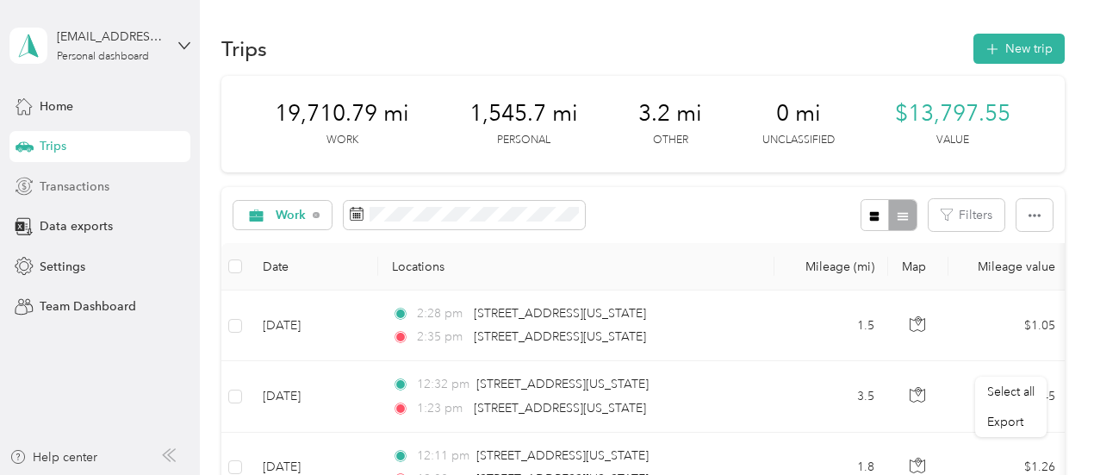
click at [54, 187] on span "Transactions" at bounding box center [75, 187] width 70 height 18
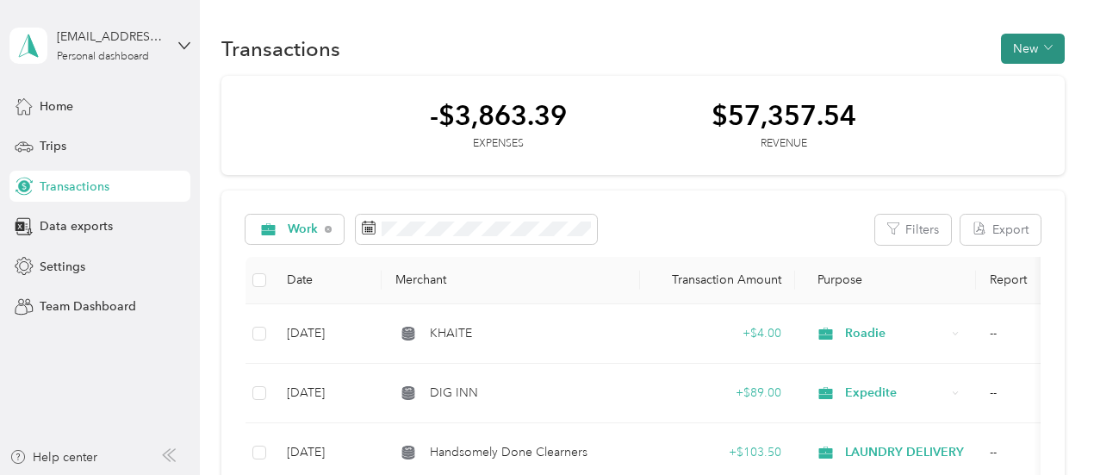
click at [1048, 54] on button "New" at bounding box center [1033, 49] width 64 height 30
click at [1016, 118] on span "Revenue" at bounding box center [1023, 112] width 47 height 18
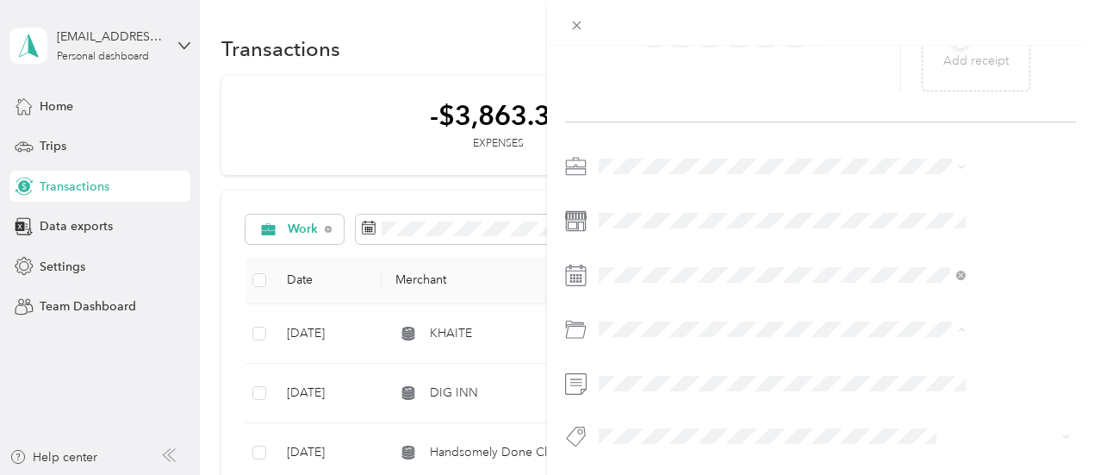
click at [589, 53] on div "This revenue cannot be edited because it is either under review, approved, or p…" at bounding box center [547, 237] width 1094 height 475
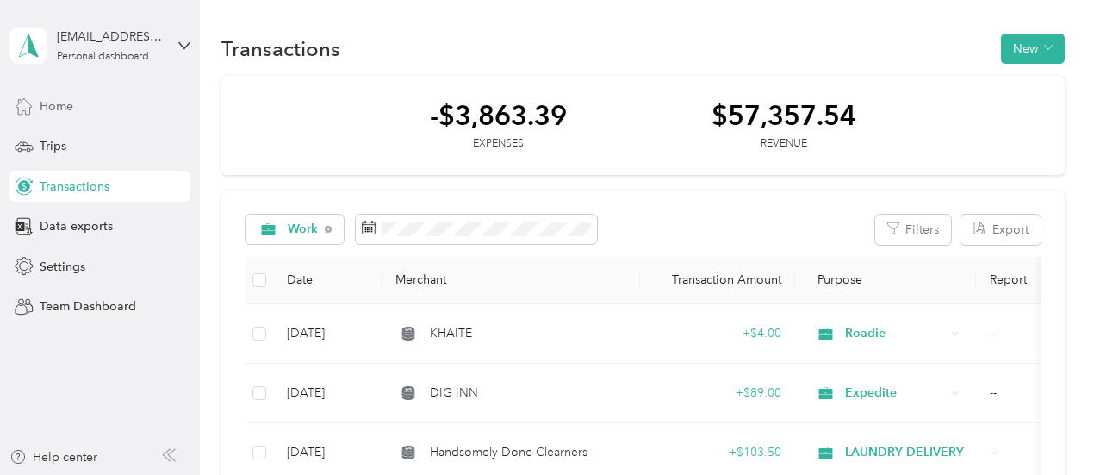
click at [40, 106] on span "Home" at bounding box center [57, 106] width 34 height 18
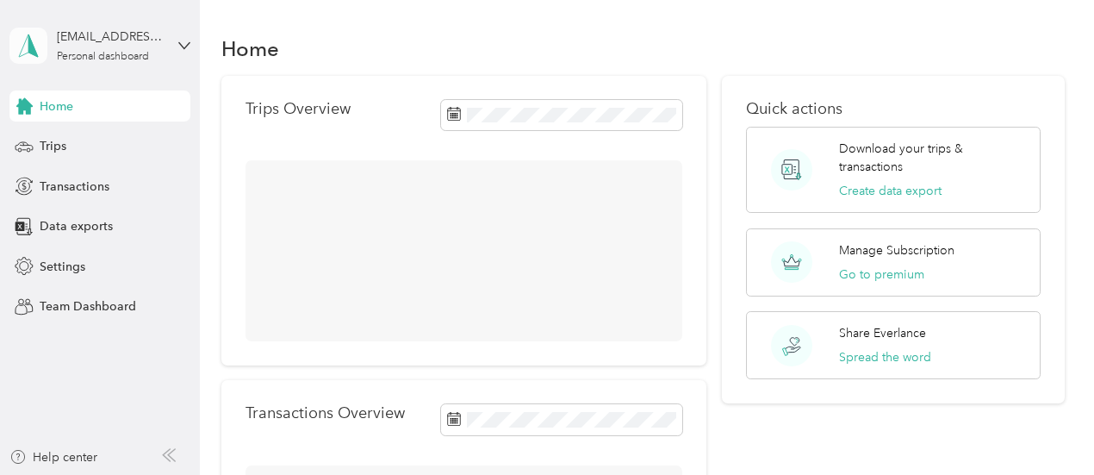
click at [28, 47] on polygon at bounding box center [32, 45] width 9 height 22
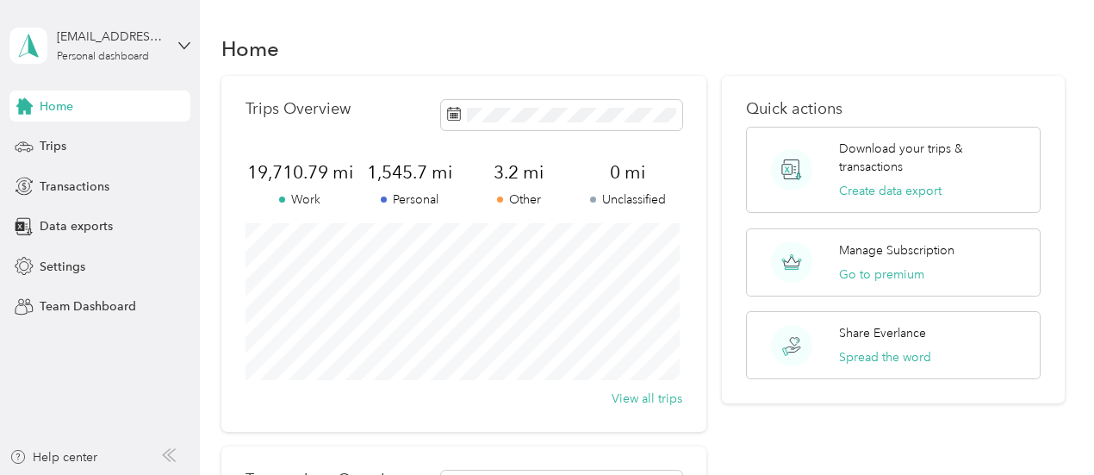
click at [134, 414] on aside "[EMAIL_ADDRESS][DOMAIN_NAME] Personal dashboard Home Trips Transactions Data ex…" at bounding box center [100, 237] width 200 height 475
click at [55, 106] on span "Home" at bounding box center [57, 106] width 34 height 18
click at [61, 145] on span "Trips" at bounding box center [53, 146] width 27 height 18
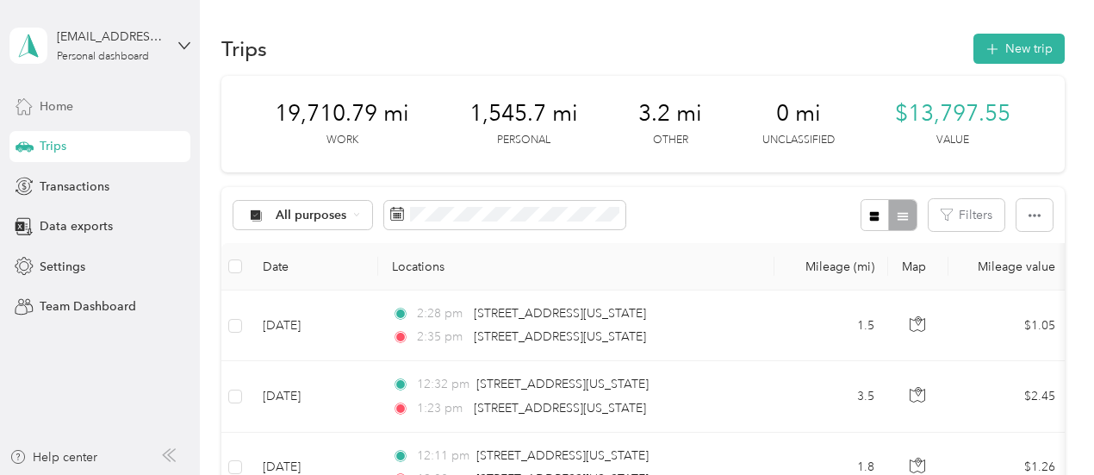
click at [34, 108] on div "Home" at bounding box center [99, 105] width 181 height 31
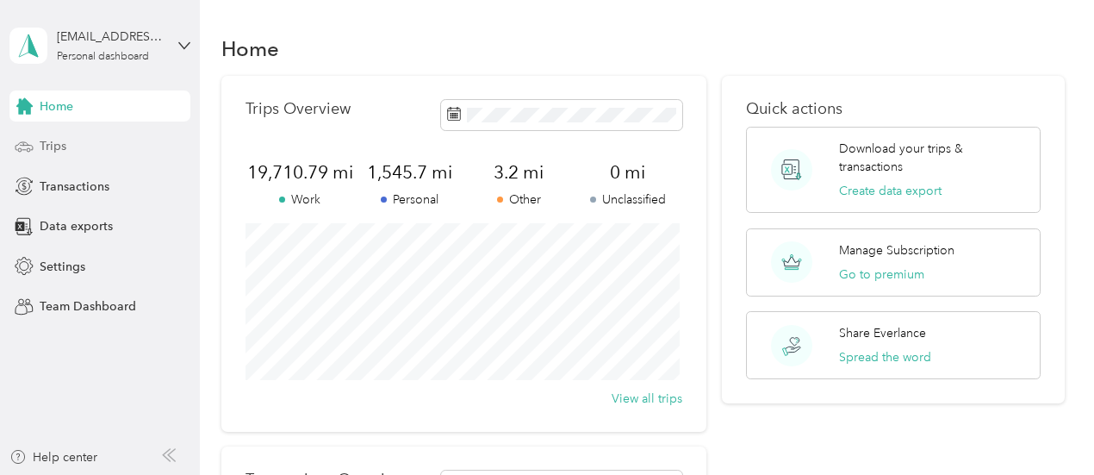
click at [124, 150] on div "Trips" at bounding box center [99, 146] width 181 height 31
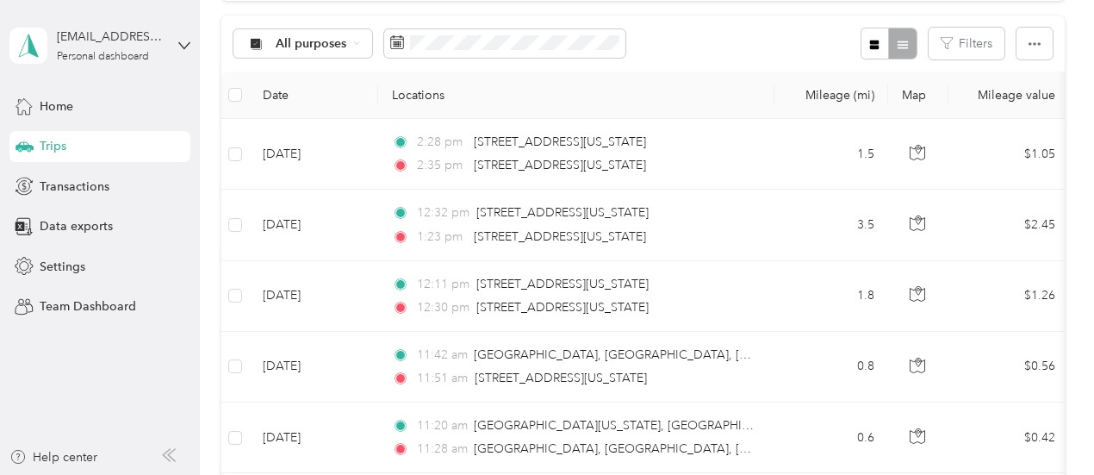
scroll to position [172, 0]
click at [1041, 59] on button "button" at bounding box center [1035, 43] width 36 height 32
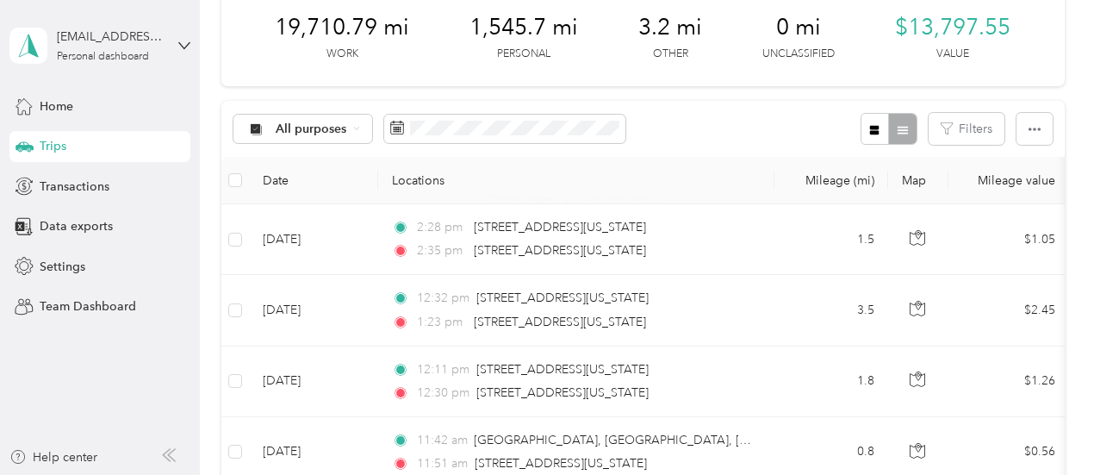
scroll to position [0, 0]
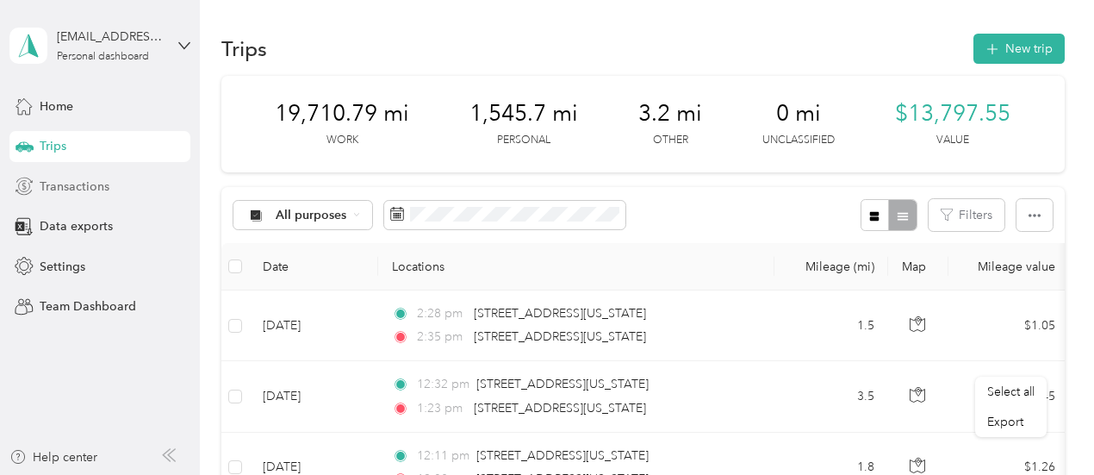
click at [65, 175] on div "Transactions" at bounding box center [99, 186] width 181 height 31
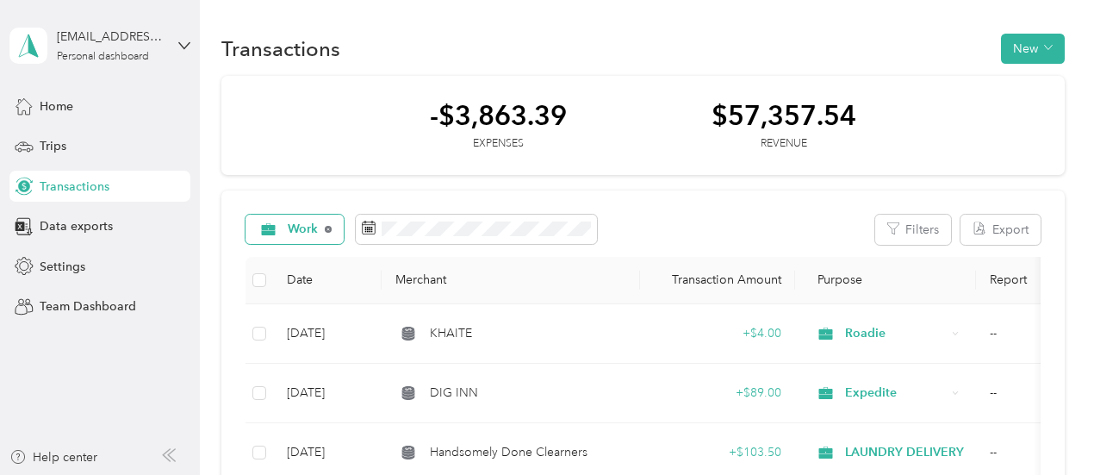
click at [328, 231] on icon at bounding box center [328, 229] width 7 height 7
drag, startPoint x: 332, startPoint y: 231, endPoint x: 271, endPoint y: 174, distance: 83.5
click at [271, 174] on div "-$4,233.76 Expenses $57,357.54 Revenue" at bounding box center [643, 126] width 844 height 100
click at [72, 234] on span "Data exports" at bounding box center [76, 226] width 73 height 18
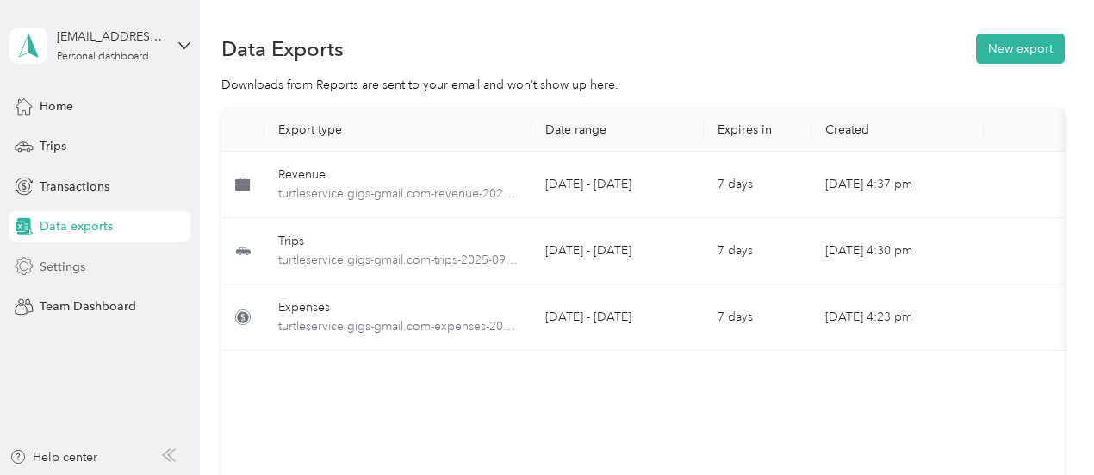
click at [98, 275] on div "Settings" at bounding box center [99, 266] width 181 height 31
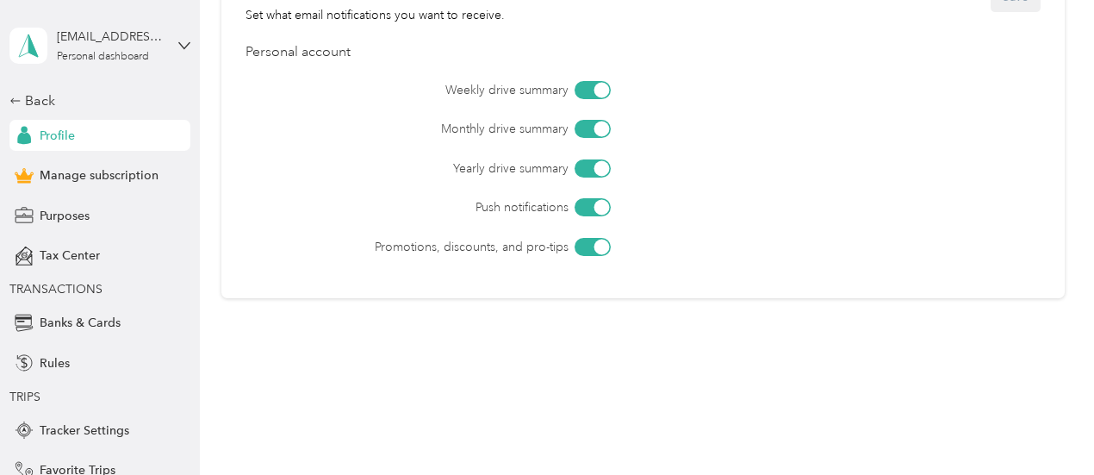
scroll to position [845, 0]
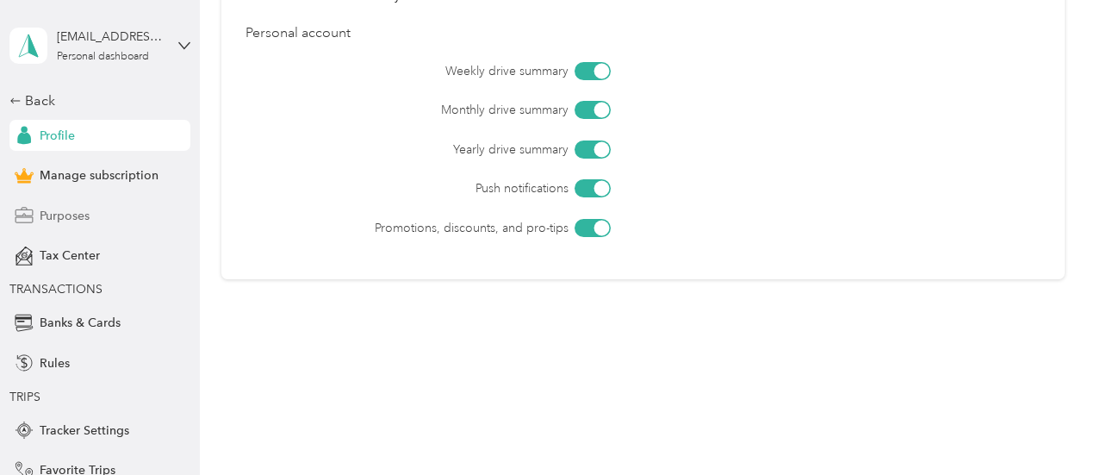
click at [65, 221] on span "Purposes" at bounding box center [65, 216] width 50 height 18
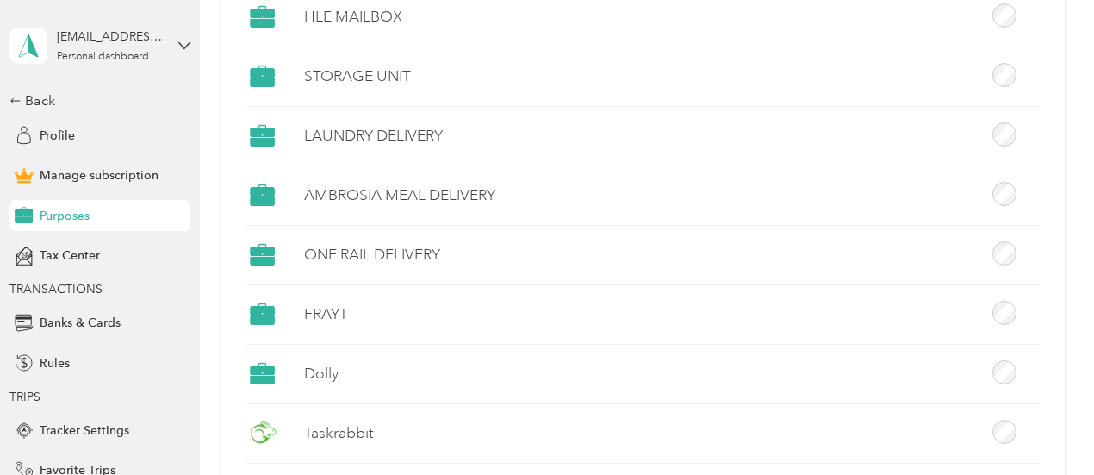
scroll to position [501, 0]
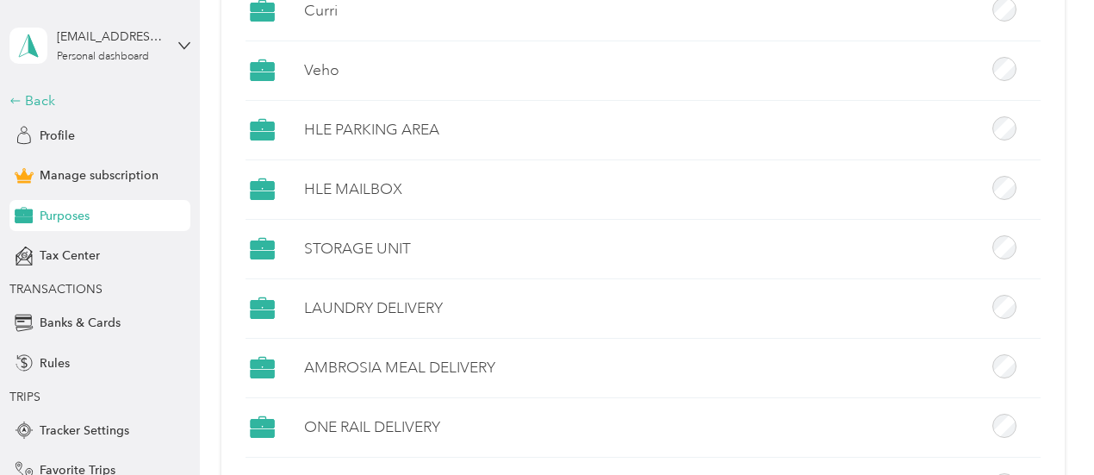
click at [33, 104] on div "Back" at bounding box center [95, 100] width 172 height 21
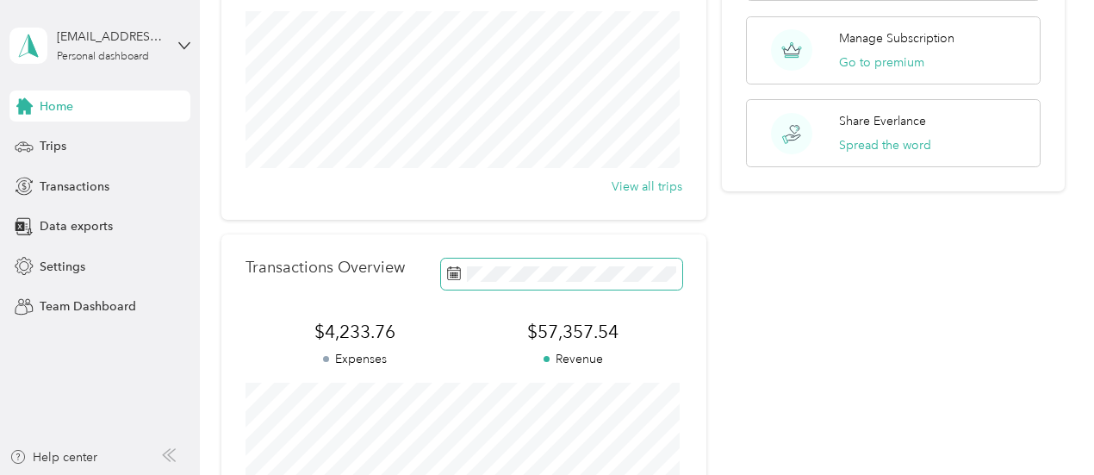
scroll to position [212, 0]
click at [66, 235] on div "Data exports" at bounding box center [99, 226] width 181 height 31
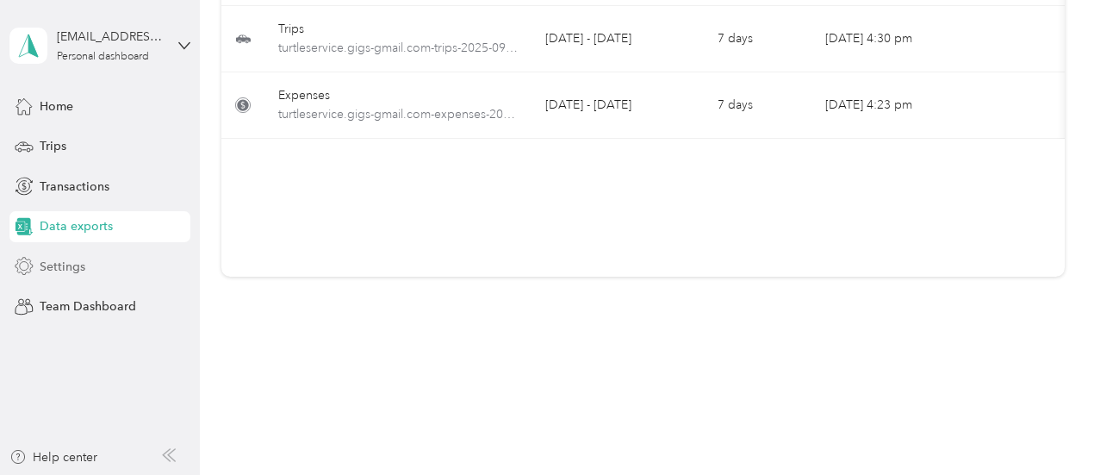
click at [72, 265] on span "Settings" at bounding box center [63, 267] width 46 height 18
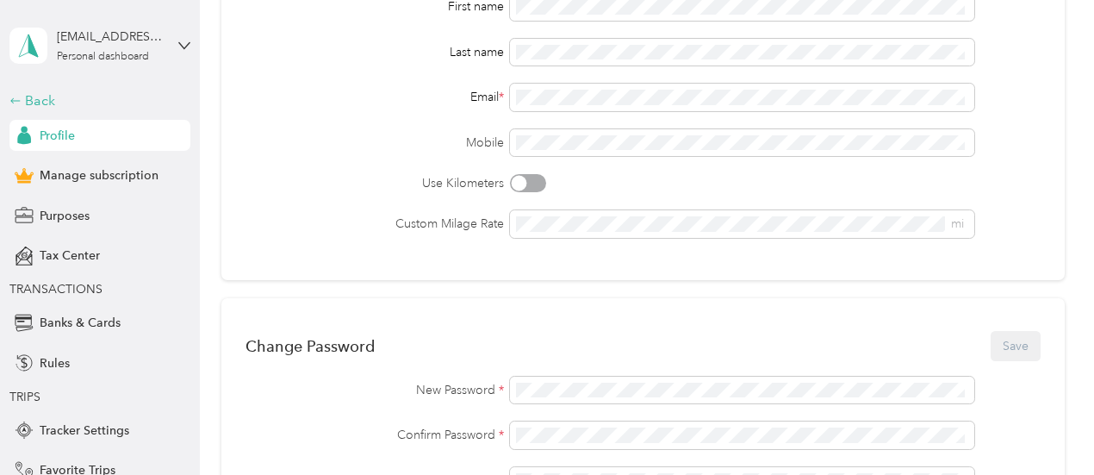
click at [41, 97] on div "Back" at bounding box center [95, 100] width 172 height 21
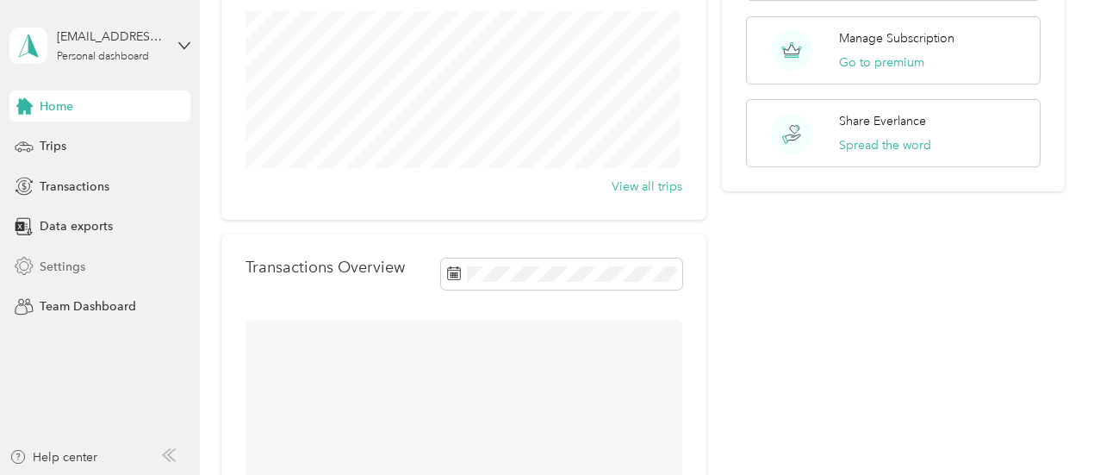
click at [76, 261] on span "Settings" at bounding box center [63, 267] width 46 height 18
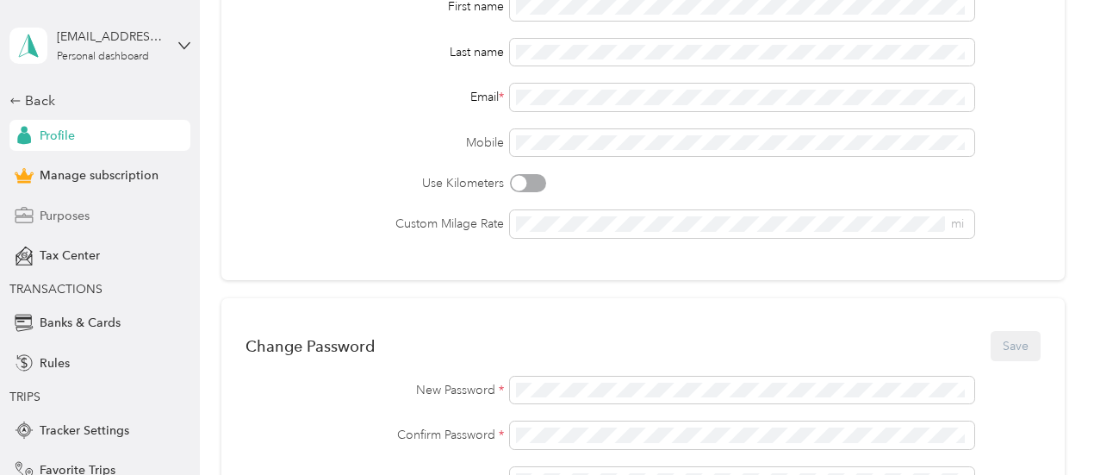
click at [67, 209] on span "Purposes" at bounding box center [65, 216] width 50 height 18
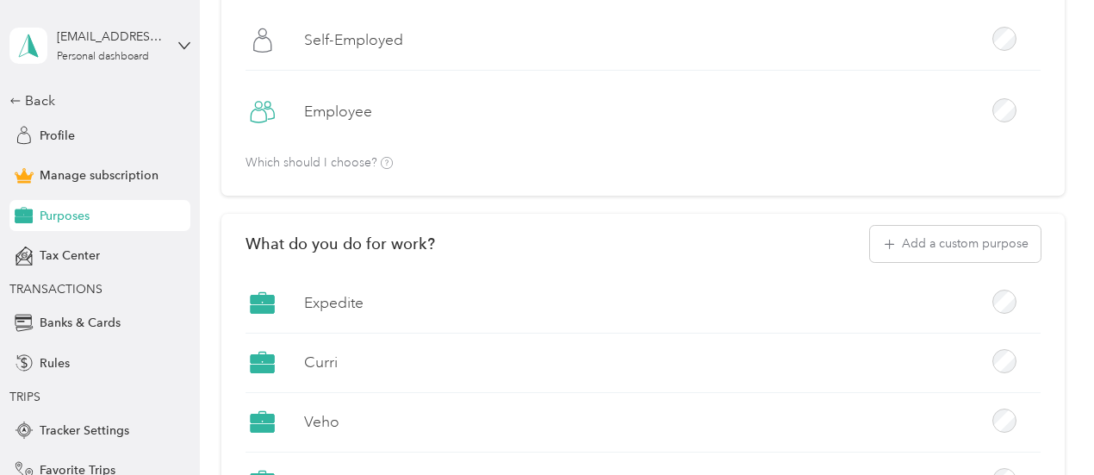
scroll to position [126, 0]
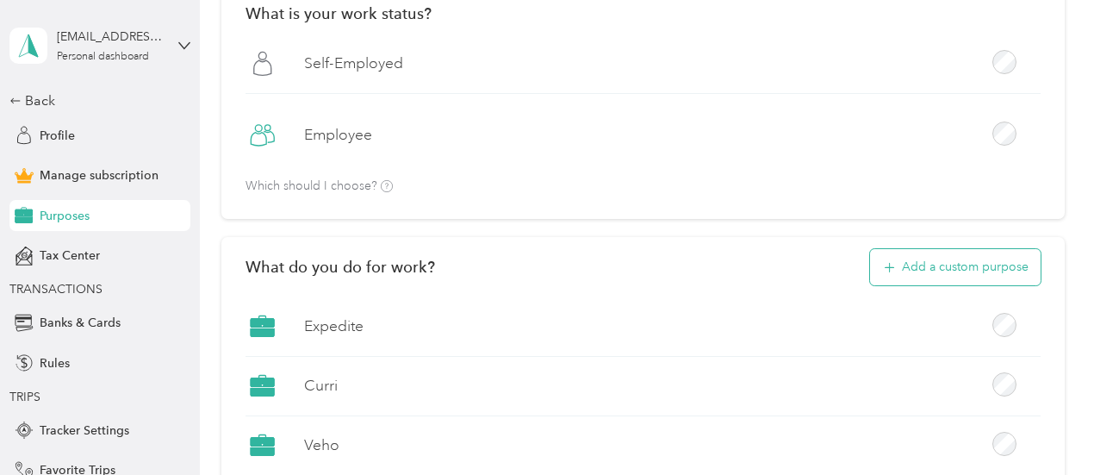
click at [1005, 270] on button "Add a custom purpose" at bounding box center [955, 267] width 171 height 36
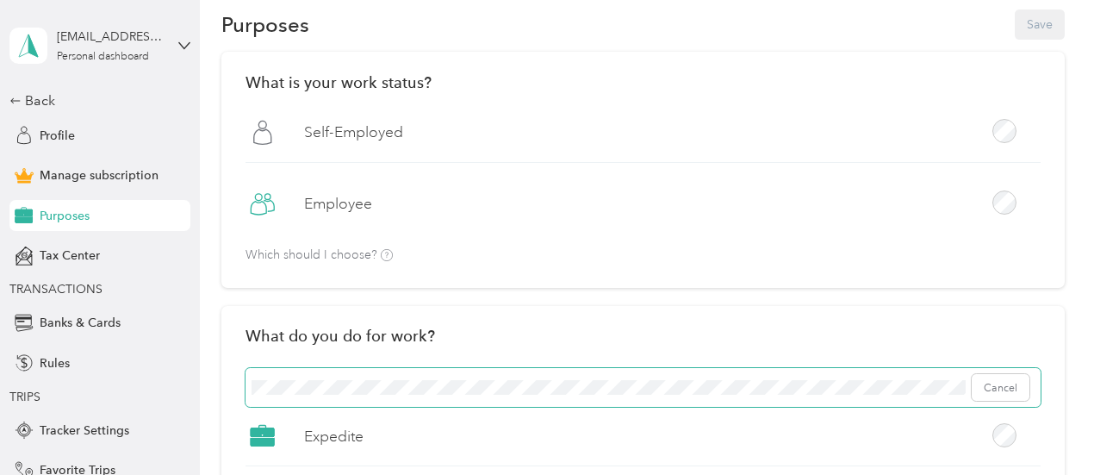
scroll to position [40, 0]
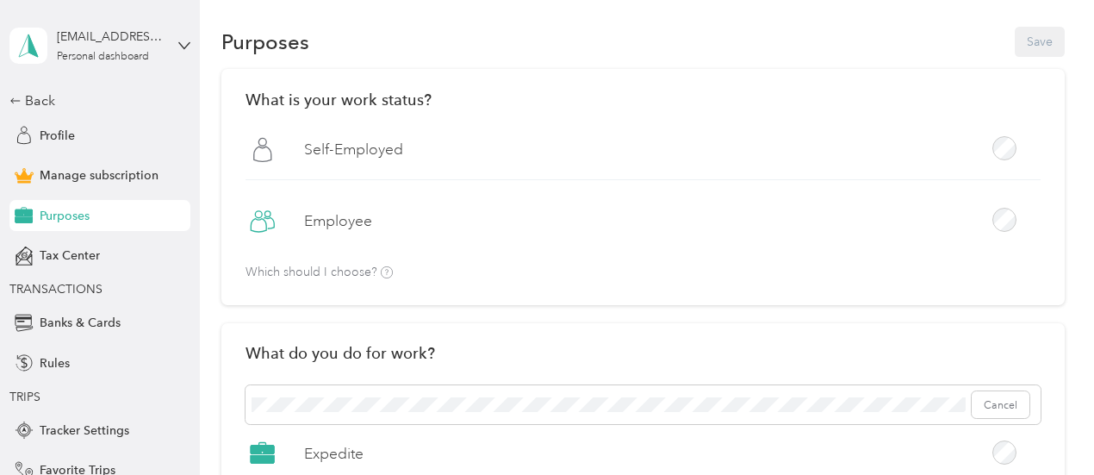
click at [538, 354] on div "What do you do for work?" at bounding box center [643, 353] width 795 height 36
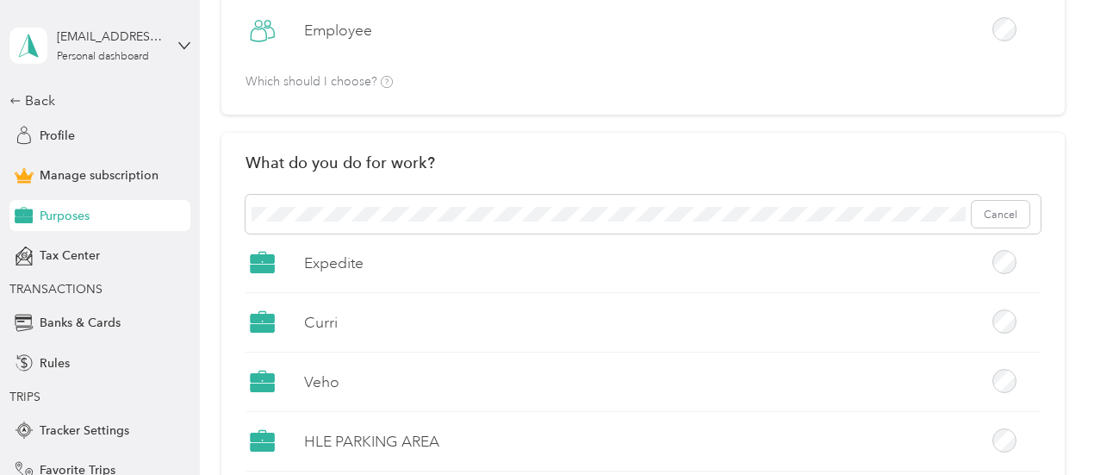
scroll to position [212, 0]
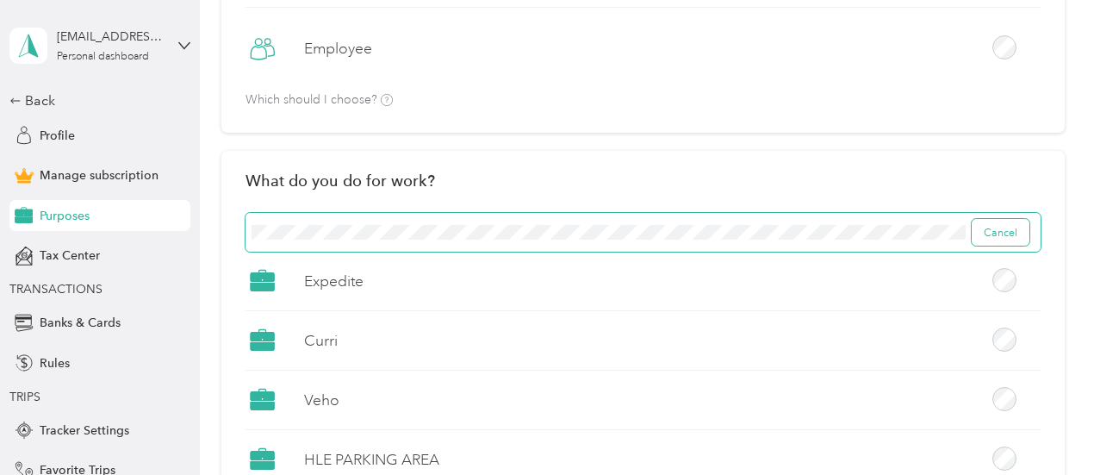
click at [1003, 239] on button "Cancel" at bounding box center [1001, 233] width 58 height 28
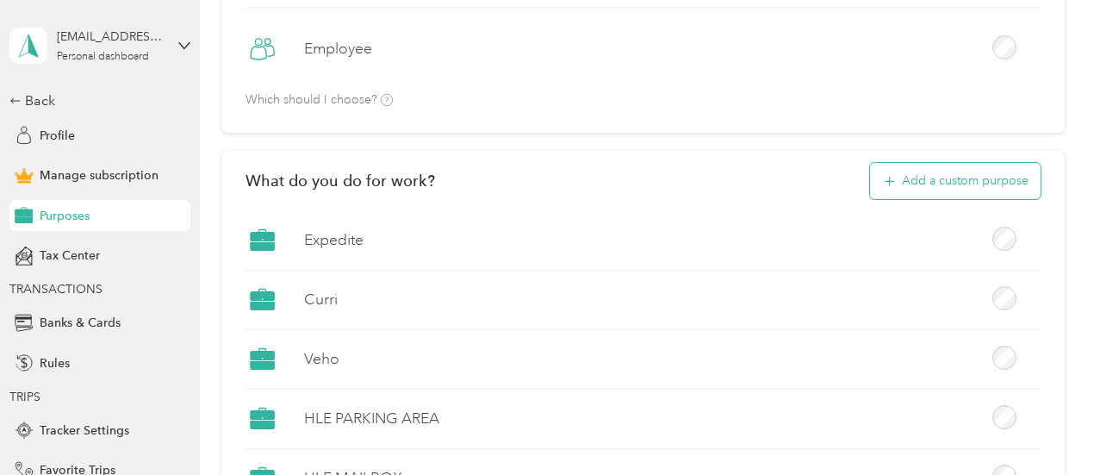
click at [950, 182] on button "Add a custom purpose" at bounding box center [955, 181] width 171 height 36
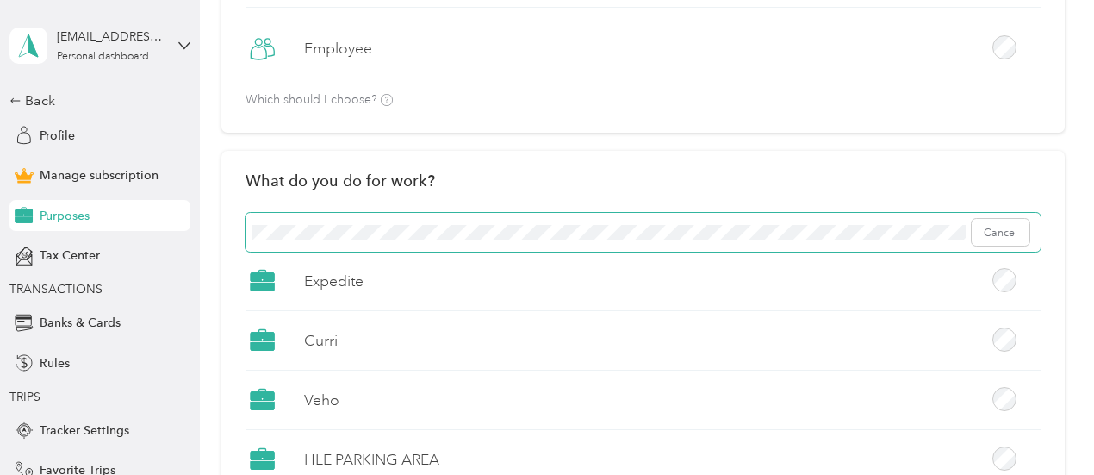
click at [521, 220] on span "Cancel" at bounding box center [643, 233] width 795 height 40
click at [1010, 237] on button "Add" at bounding box center [1008, 233] width 46 height 28
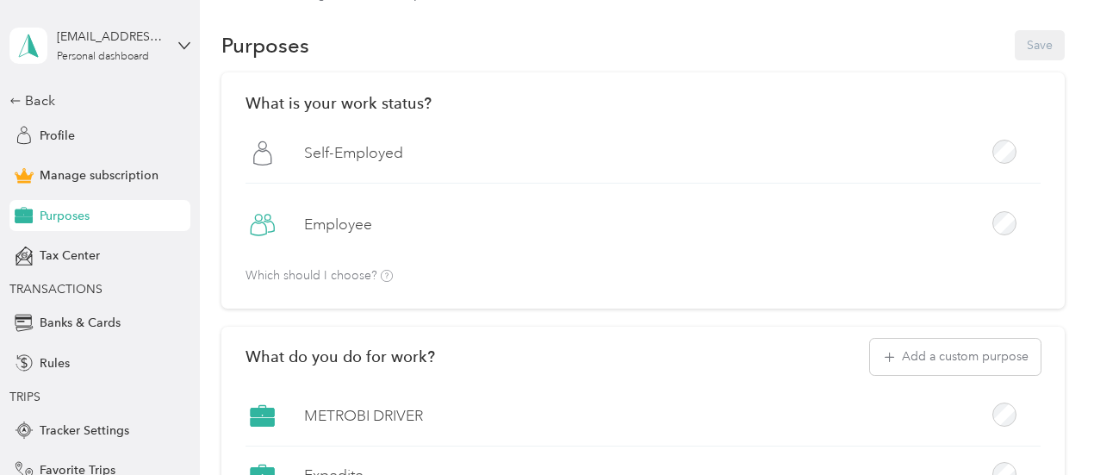
scroll to position [0, 0]
